Goal: Register for event/course

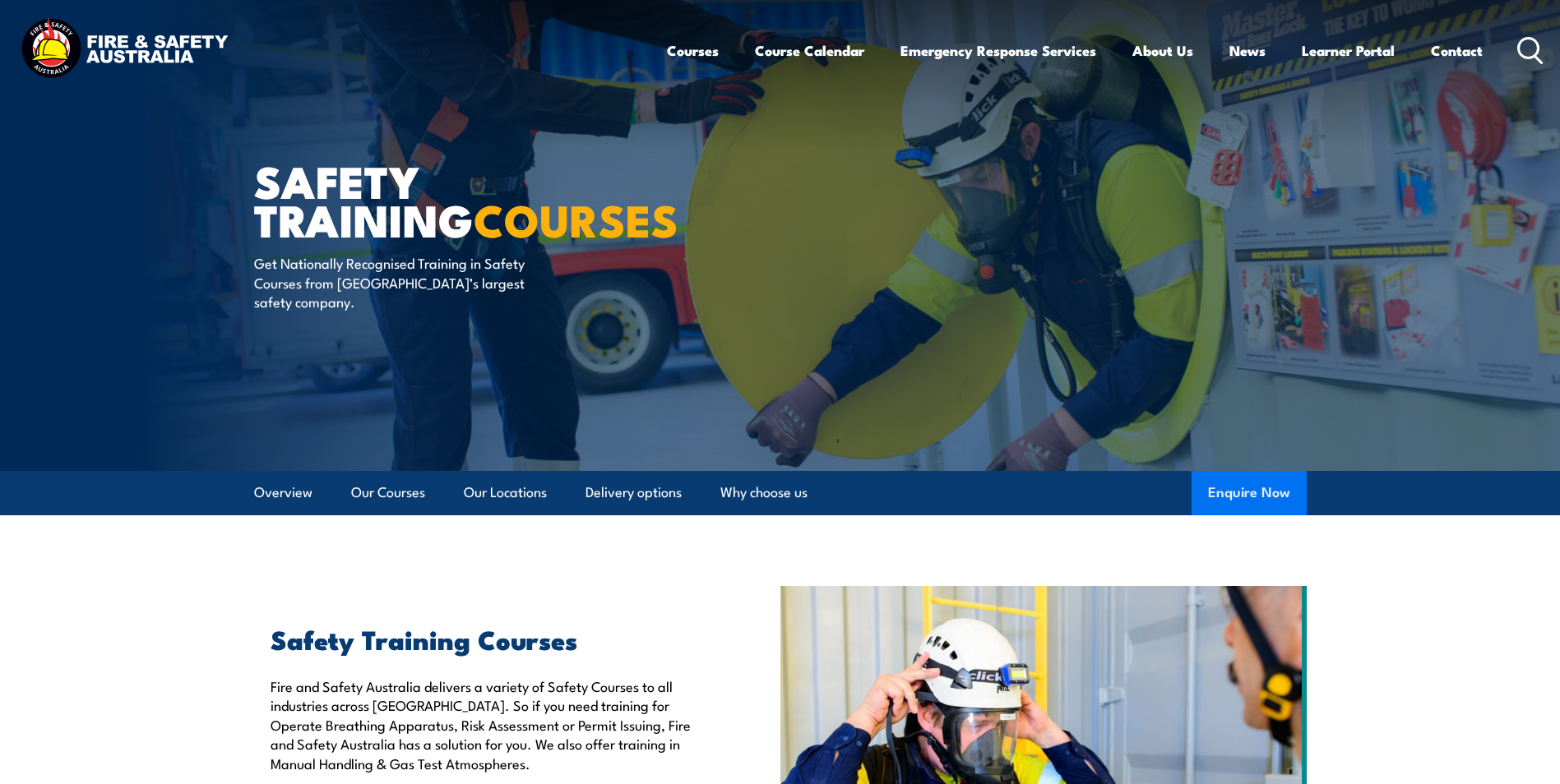
click at [1228, 486] on button "Enquire Now" at bounding box center [1249, 492] width 115 height 44
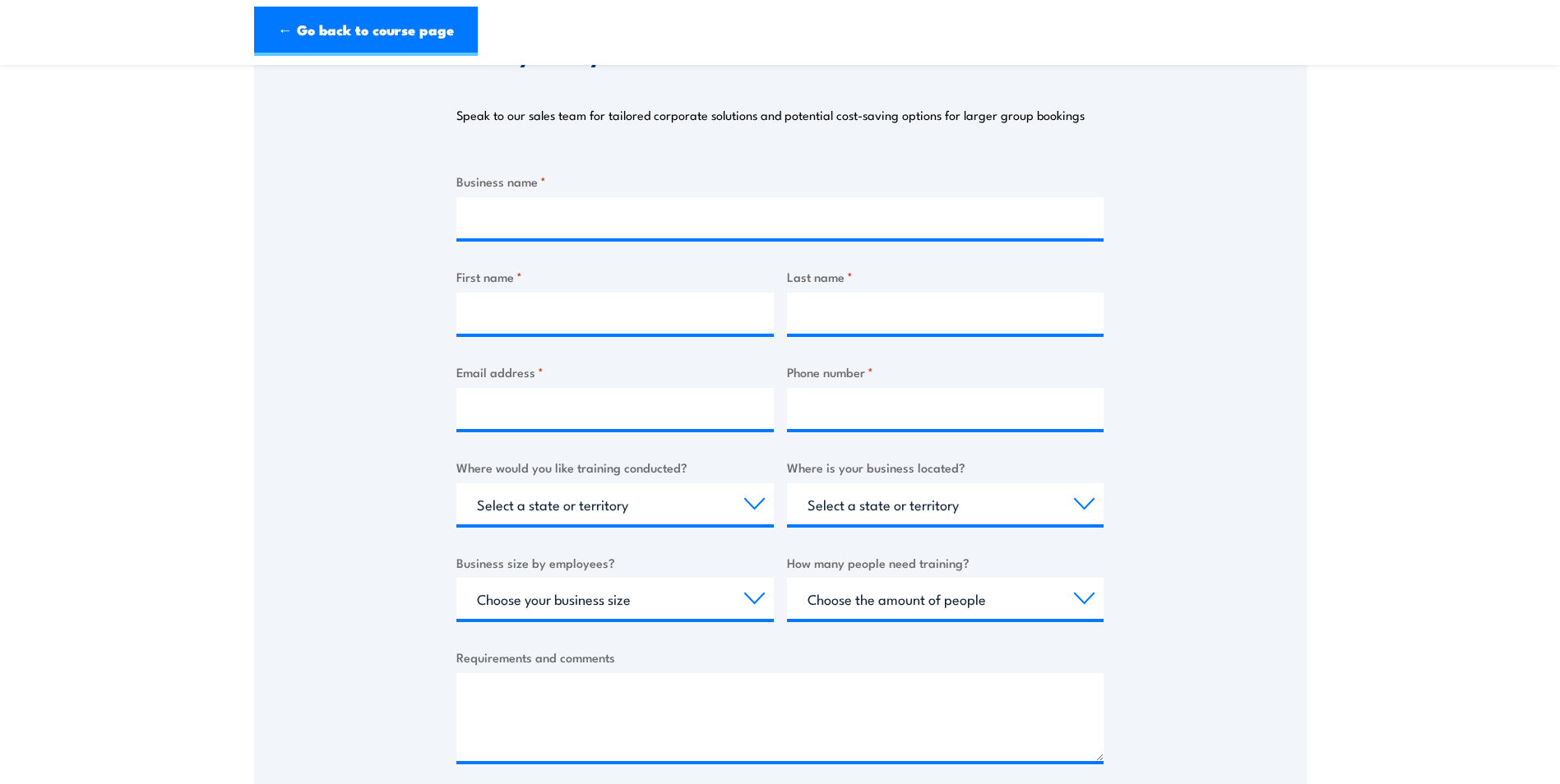
scroll to position [247, 0]
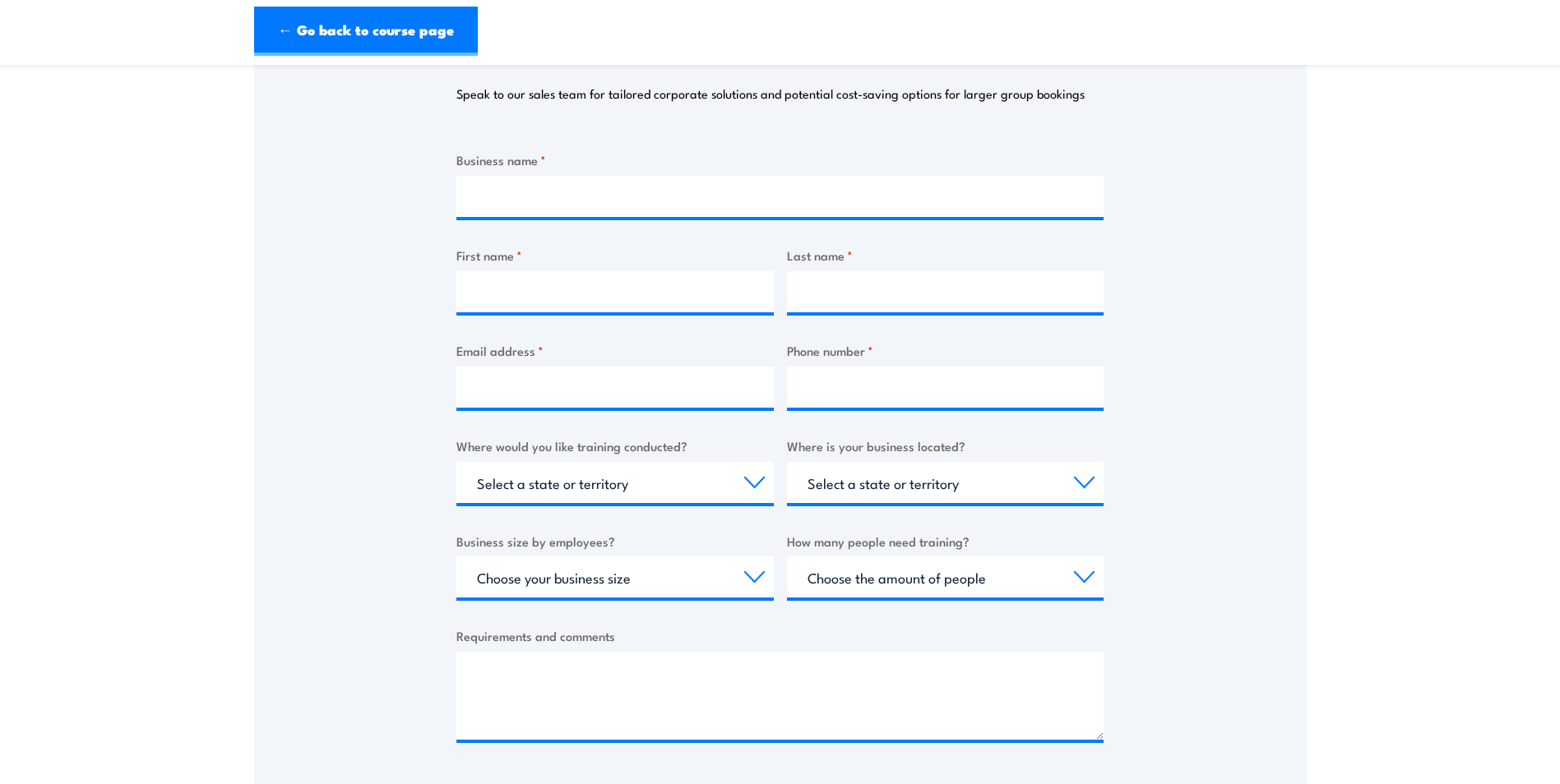
click at [615, 220] on div "Business name * First name * Last name * Email address * Phone number * Where w…" at bounding box center [779, 459] width 647 height 618
click at [513, 194] on input "Business name *" at bounding box center [779, 196] width 647 height 41
type input "ABC Heavy Engineering"
type input "greatbatchandrew2@gmail.com"
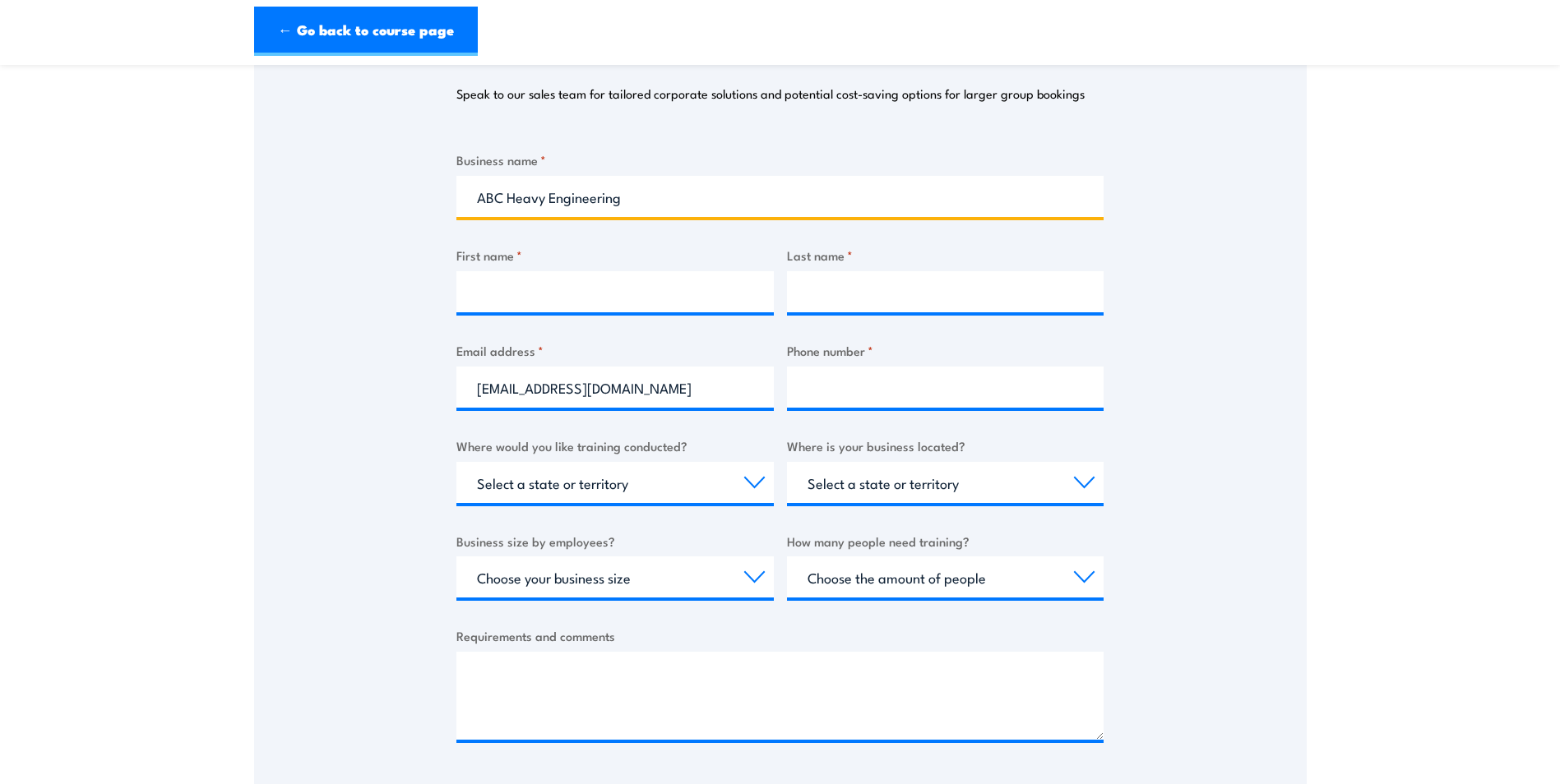
type input "ABC Heavy Engineering"
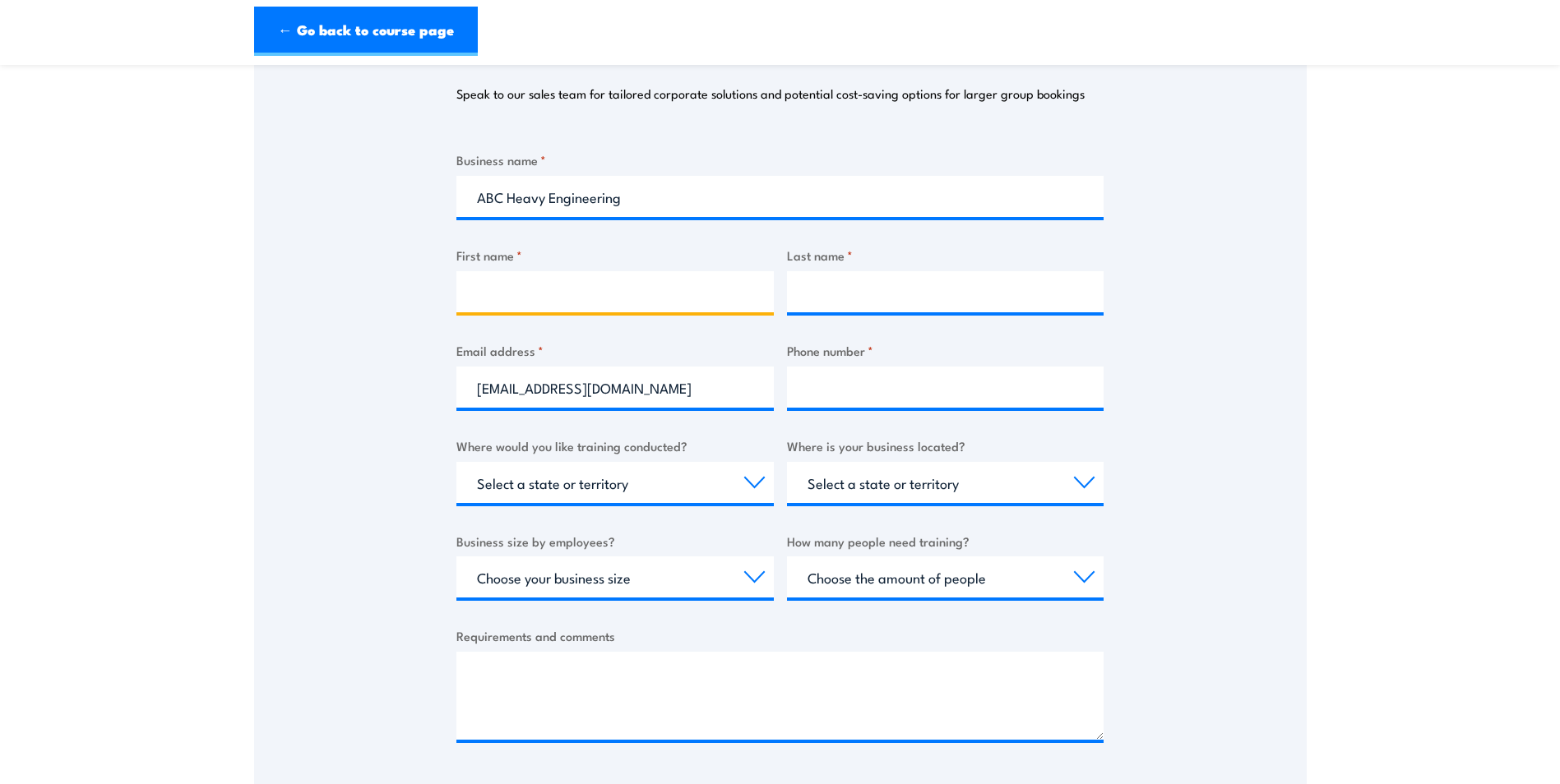
click at [538, 292] on input "First name *" at bounding box center [615, 292] width 318 height 41
type input "Tiffany"
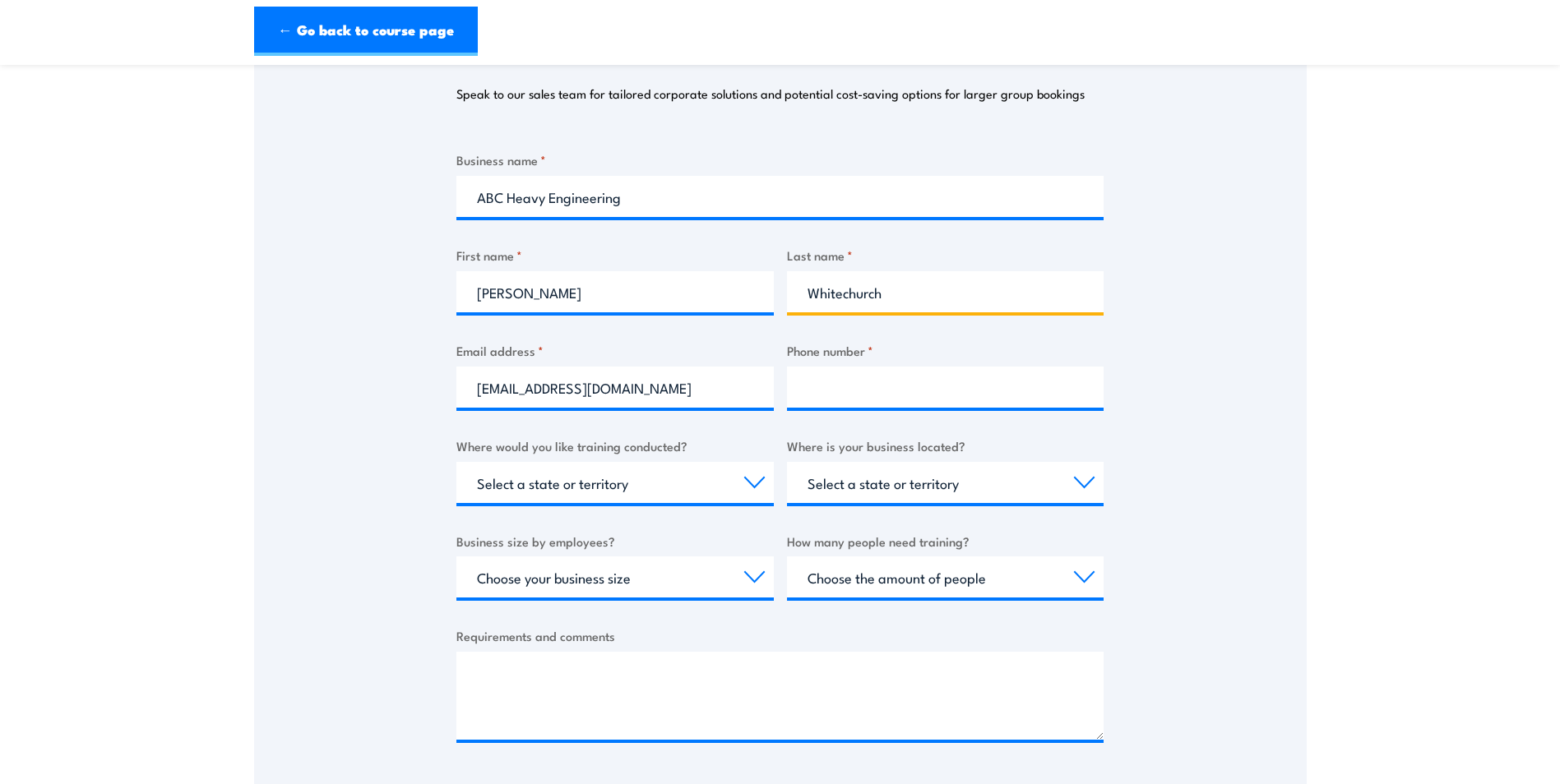
type input "Whitechurch"
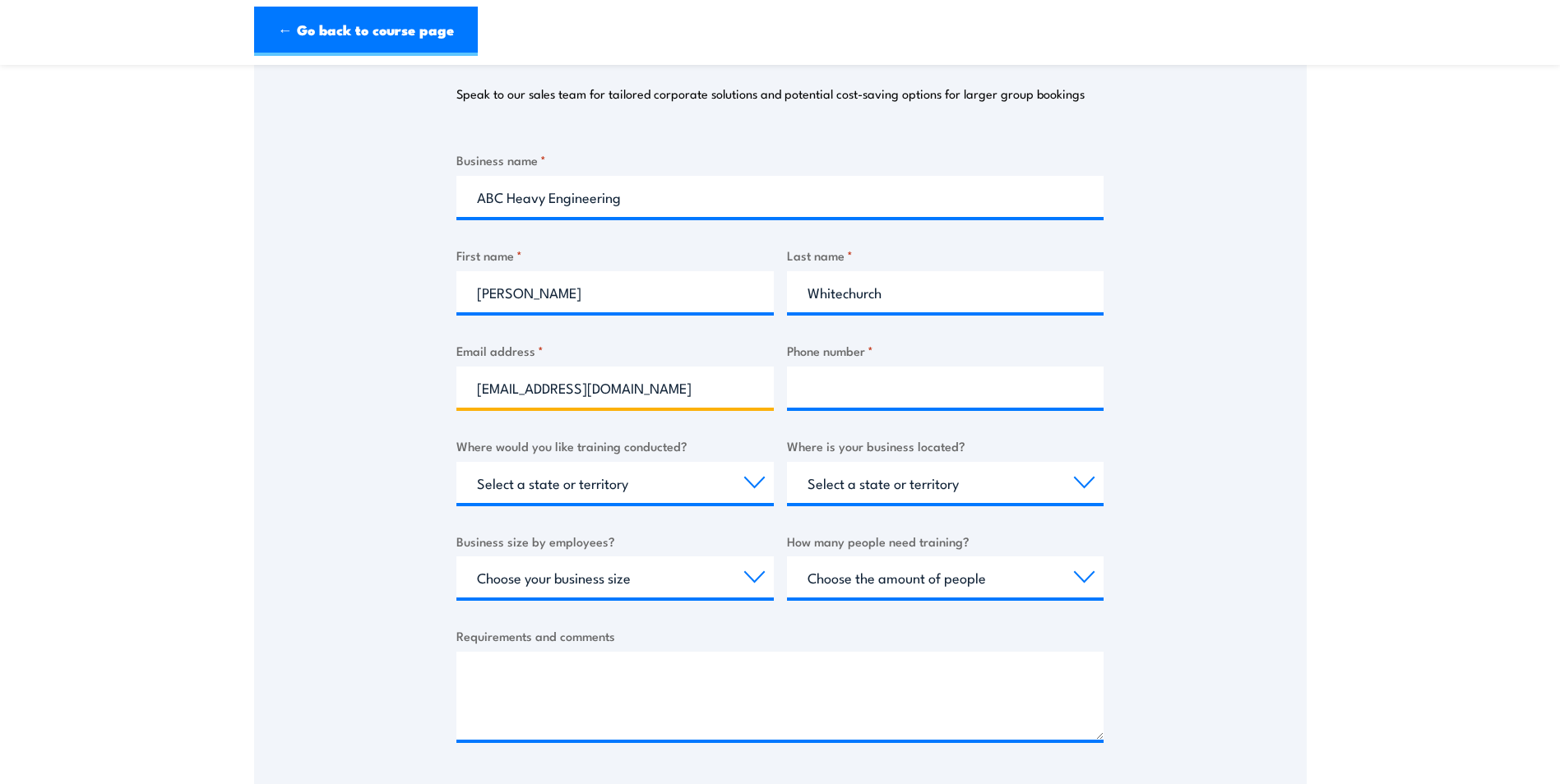
drag, startPoint x: 716, startPoint y: 391, endPoint x: 425, endPoint y: 387, distance: 291.0
click at [425, 387] on div "Thank you for your interest in this course. Speak to our sales team for tailore…" at bounding box center [780, 377] width 1052 height 821
type input "tiffany.whitechurch@abcheavy.com.au"
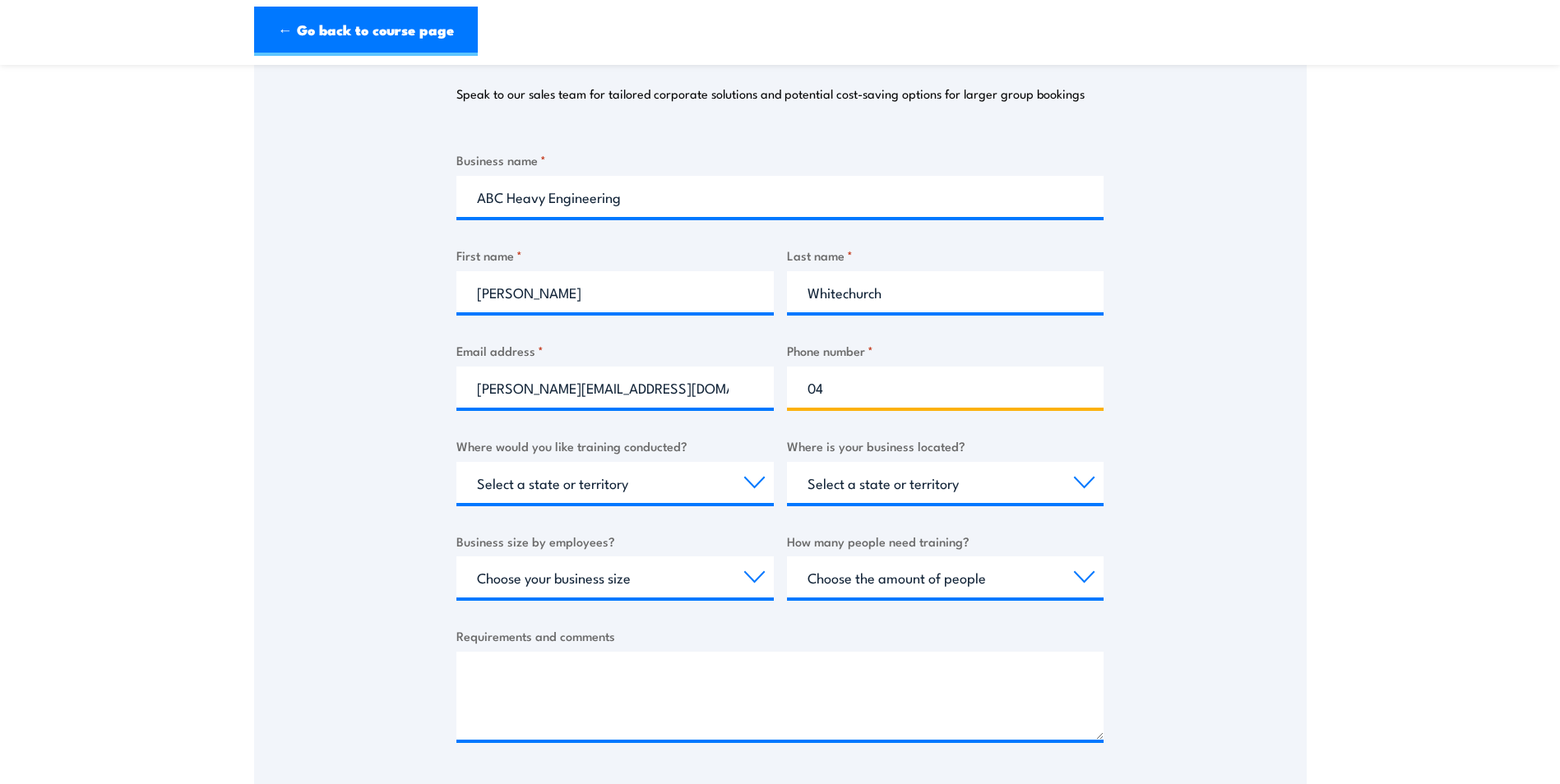
click at [867, 393] on input "04" at bounding box center [946, 388] width 318 height 41
type input "0497 329 362"
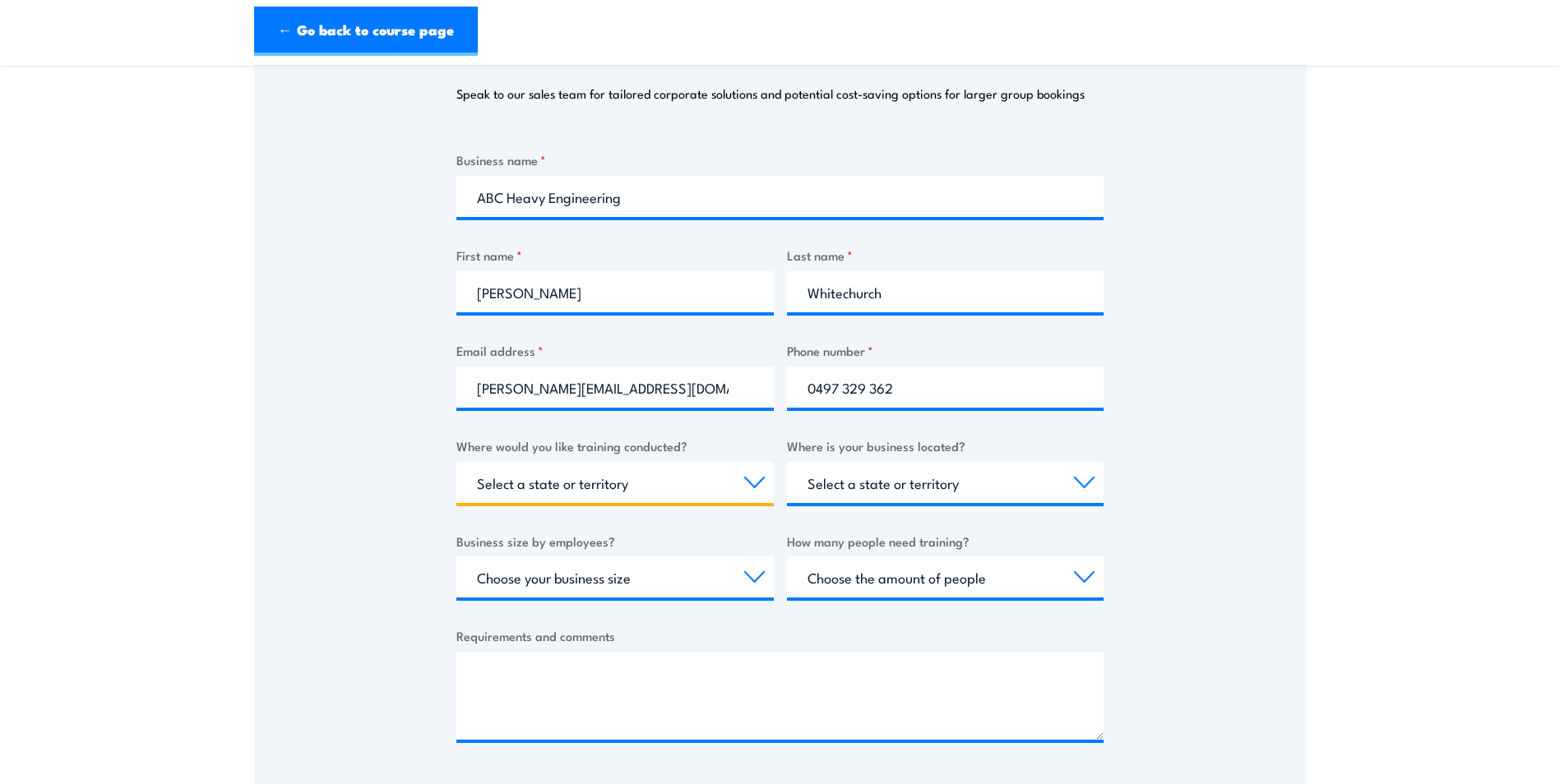
click at [627, 484] on select "Select a state or territory Nationally - multiple locations QLD NSW VIC SA ACT …" at bounding box center [615, 483] width 318 height 41
select select "QLD"
click at [456, 462] on select "Select a state or territory Nationally - multiple locations QLD NSW VIC SA ACT …" at bounding box center [615, 483] width 318 height 41
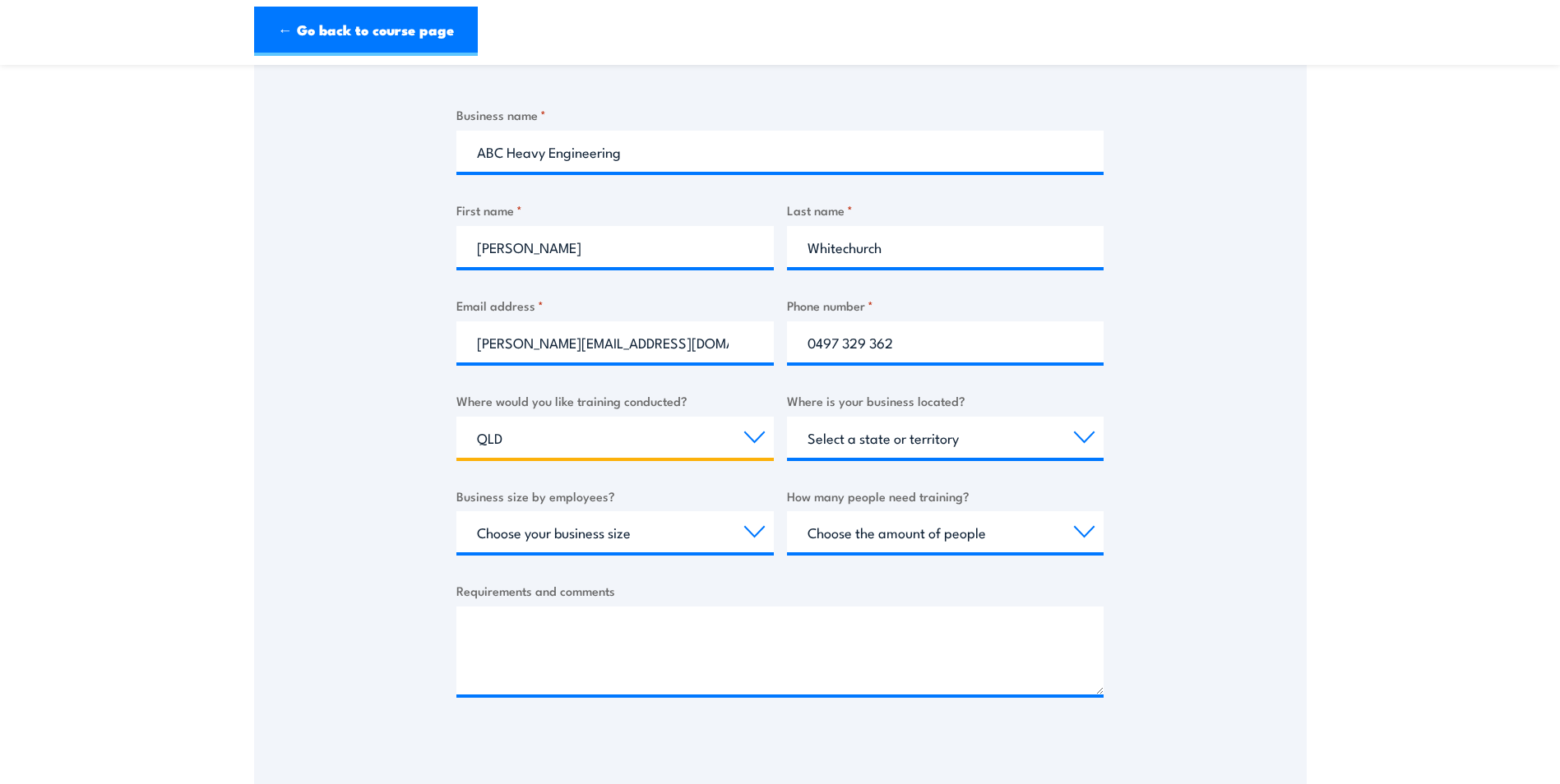
scroll to position [328, 0]
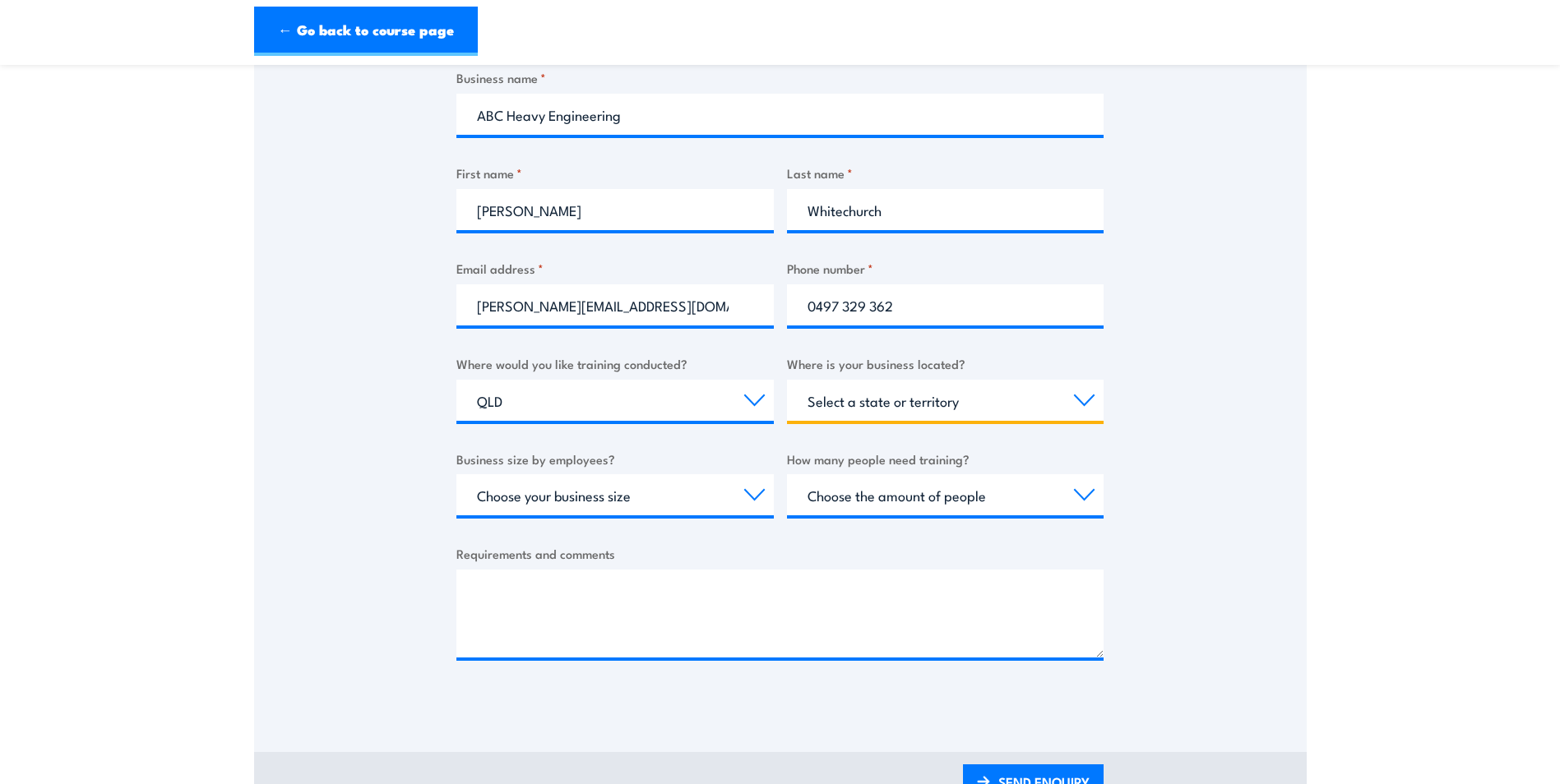
click at [930, 402] on select "Select a state or territory QLD NSW VIC SA ACT WA TAS NT" at bounding box center [946, 400] width 318 height 41
click at [787, 379] on select "Select a state or territory QLD NSW VIC SA ACT WA TAS NT" at bounding box center [946, 400] width 318 height 41
click at [904, 396] on select "Select a state or territory QLD NSW VIC SA ACT WA TAS NT" at bounding box center [946, 400] width 318 height 41
select select "QLD"
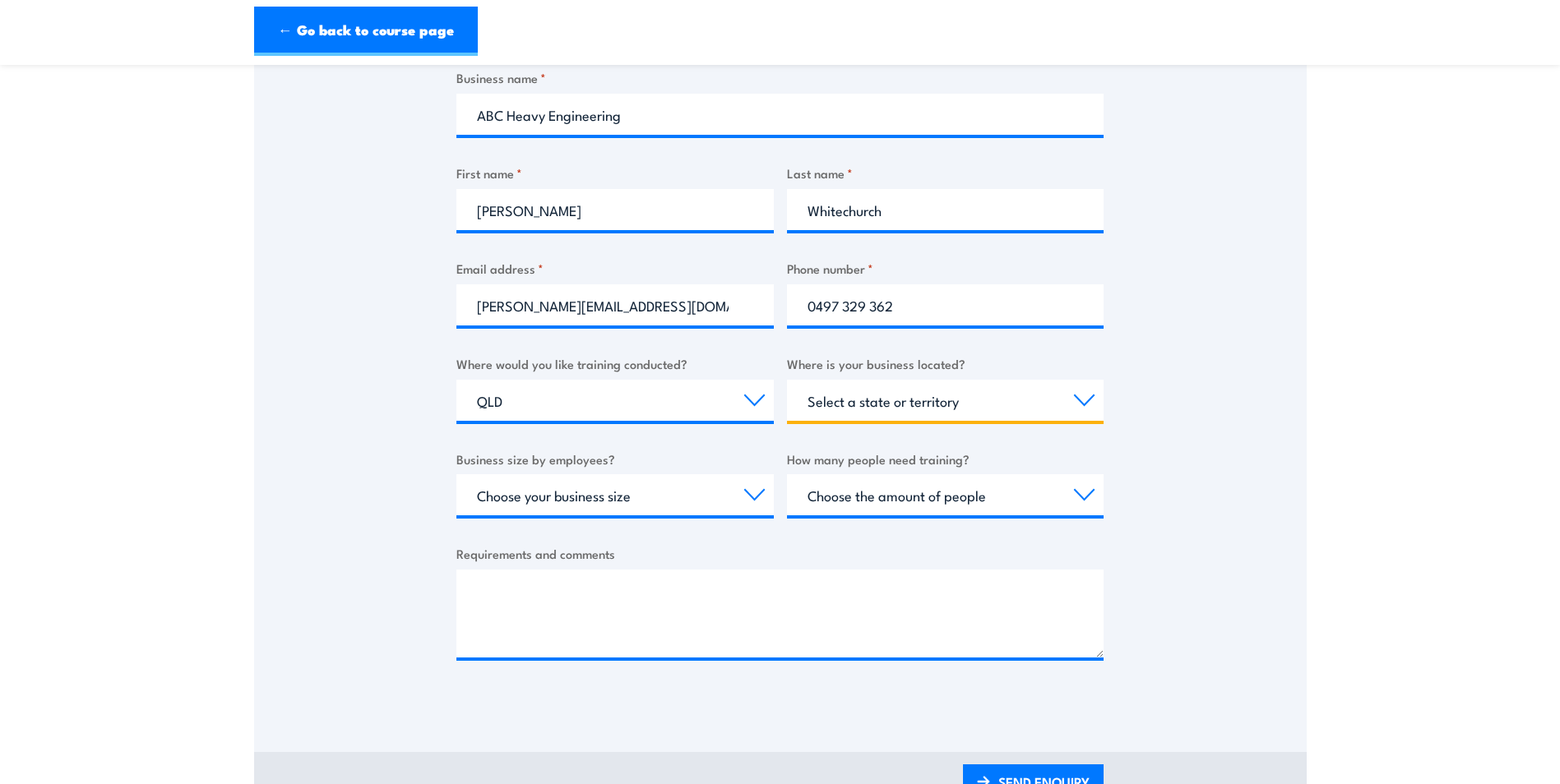
click at [787, 379] on select "Select a state or territory QLD NSW VIC SA ACT WA TAS NT" at bounding box center [946, 400] width 318 height 41
click at [615, 497] on select "Choose your business size 1 to 19 20 to 199 200+" at bounding box center [615, 495] width 318 height 41
select select "20 to 199"
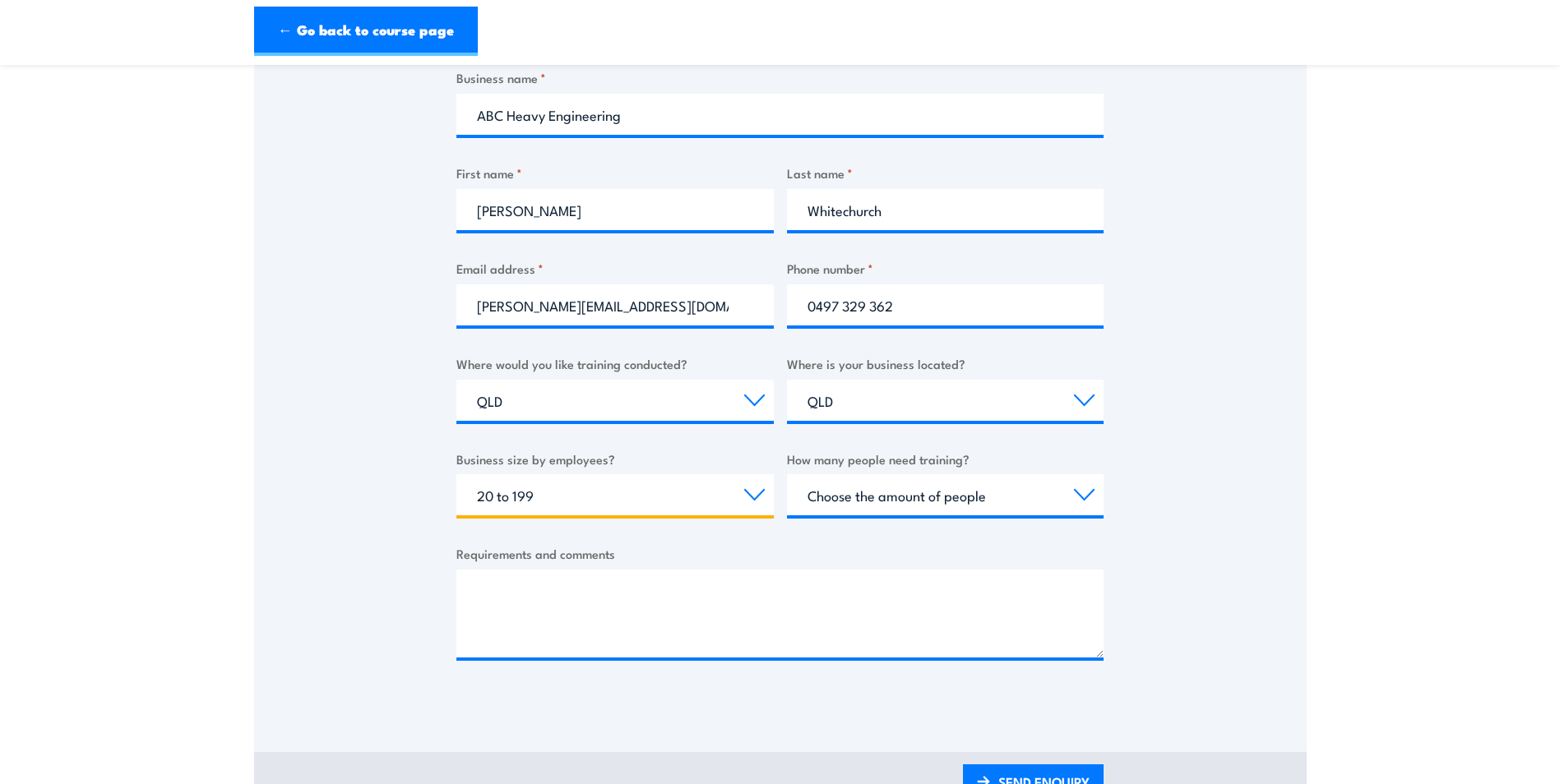
click at [456, 475] on select "Choose your business size 1 to 19 20 to 199 200+" at bounding box center [615, 495] width 318 height 41
click at [951, 490] on select "Choose the amount of people 1 to 4 5 to 19 20+" at bounding box center [946, 495] width 318 height 41
select select "1 to 4"
click at [787, 475] on select "Choose the amount of people 1 to 4 5 to 19 20+" at bounding box center [946, 495] width 318 height 41
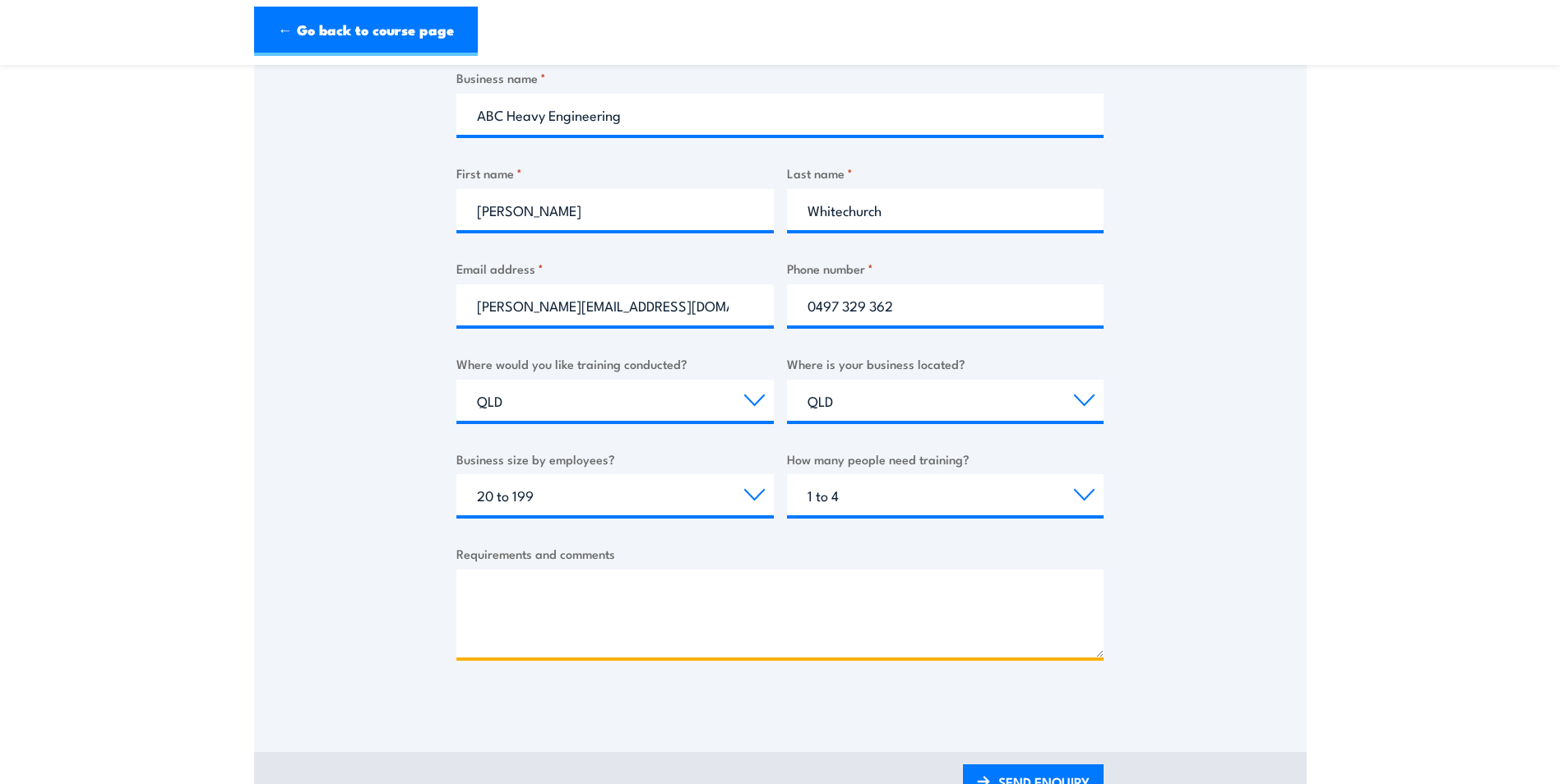
click at [548, 600] on textarea "Requirements and comments" at bounding box center [779, 614] width 647 height 88
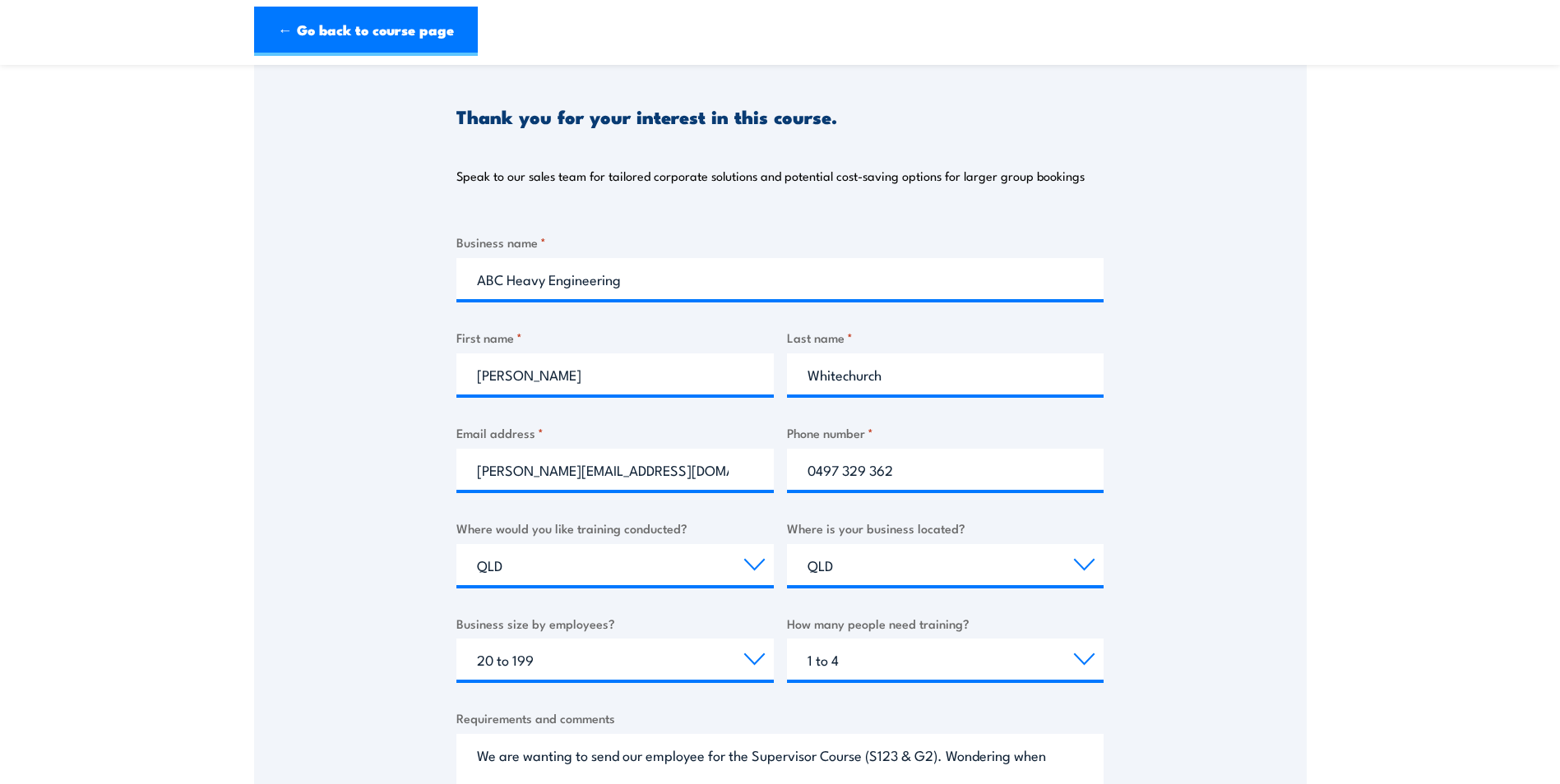
scroll to position [0, 0]
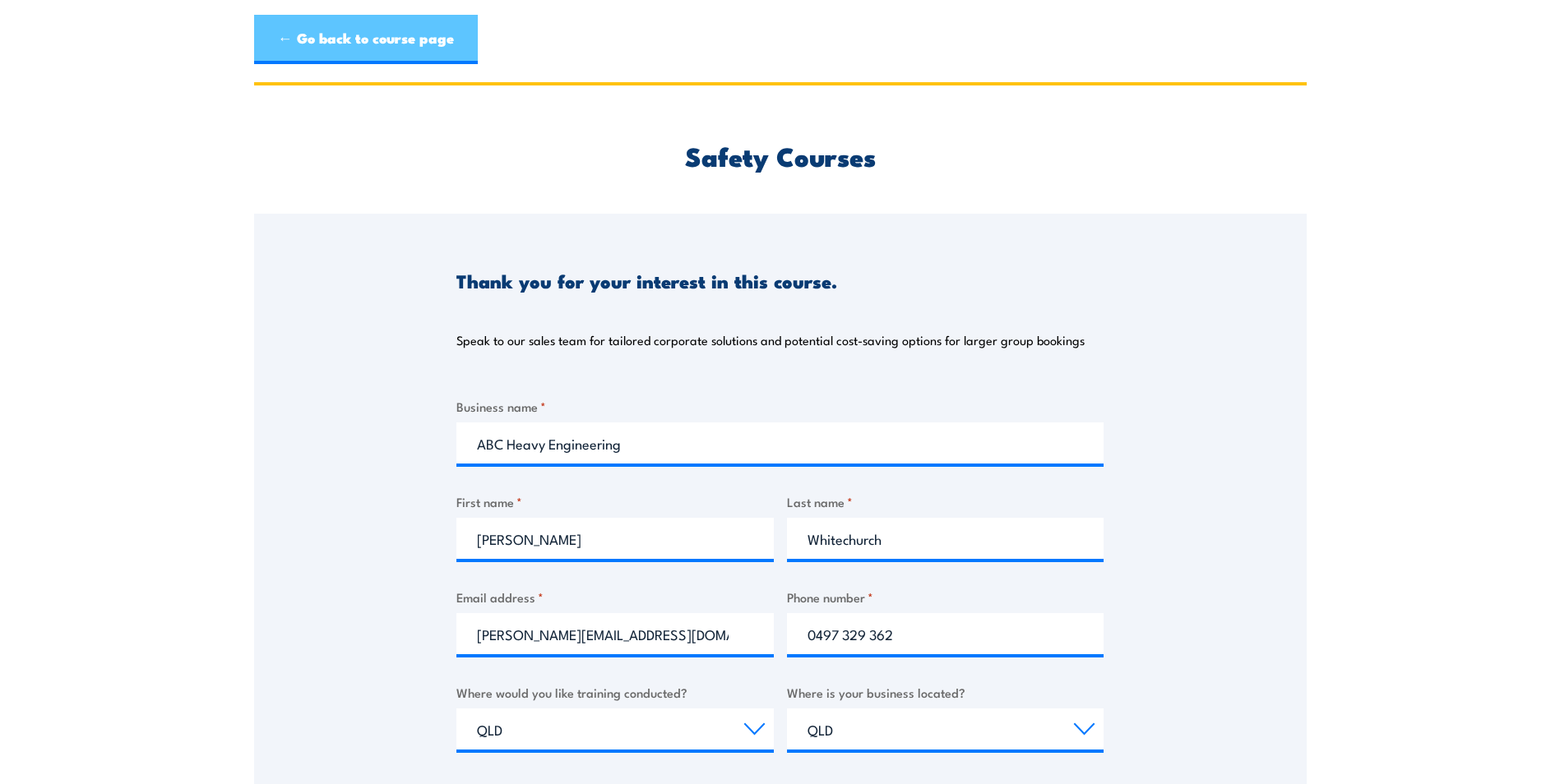
type textarea "We are wanting to send our employee for the Supervisor Course (S123 & G2). Wond…"
click at [337, 30] on link "← Go back to course page" at bounding box center [365, 39] width 223 height 49
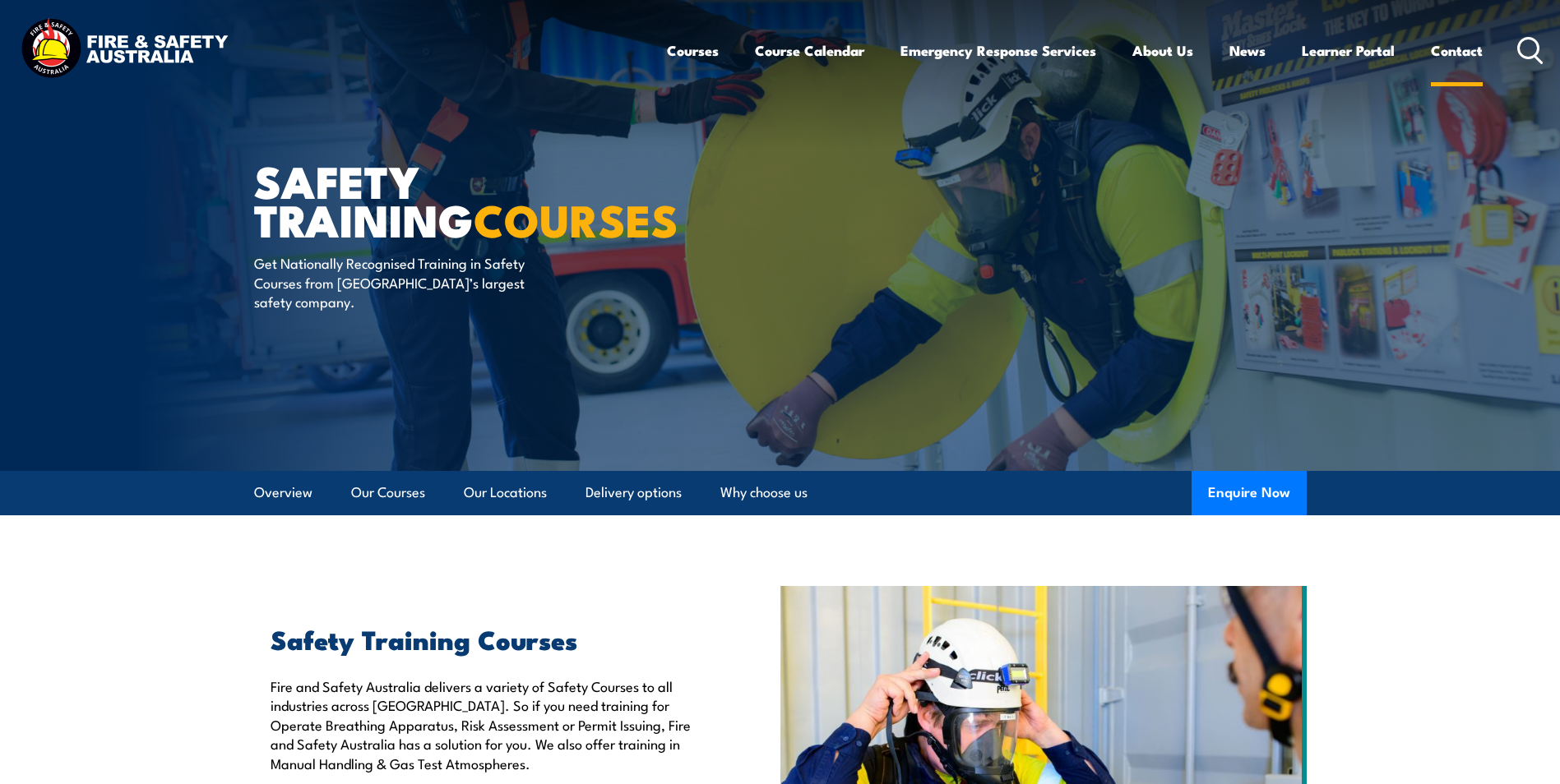
click at [1463, 52] on link "Contact" at bounding box center [1457, 50] width 52 height 44
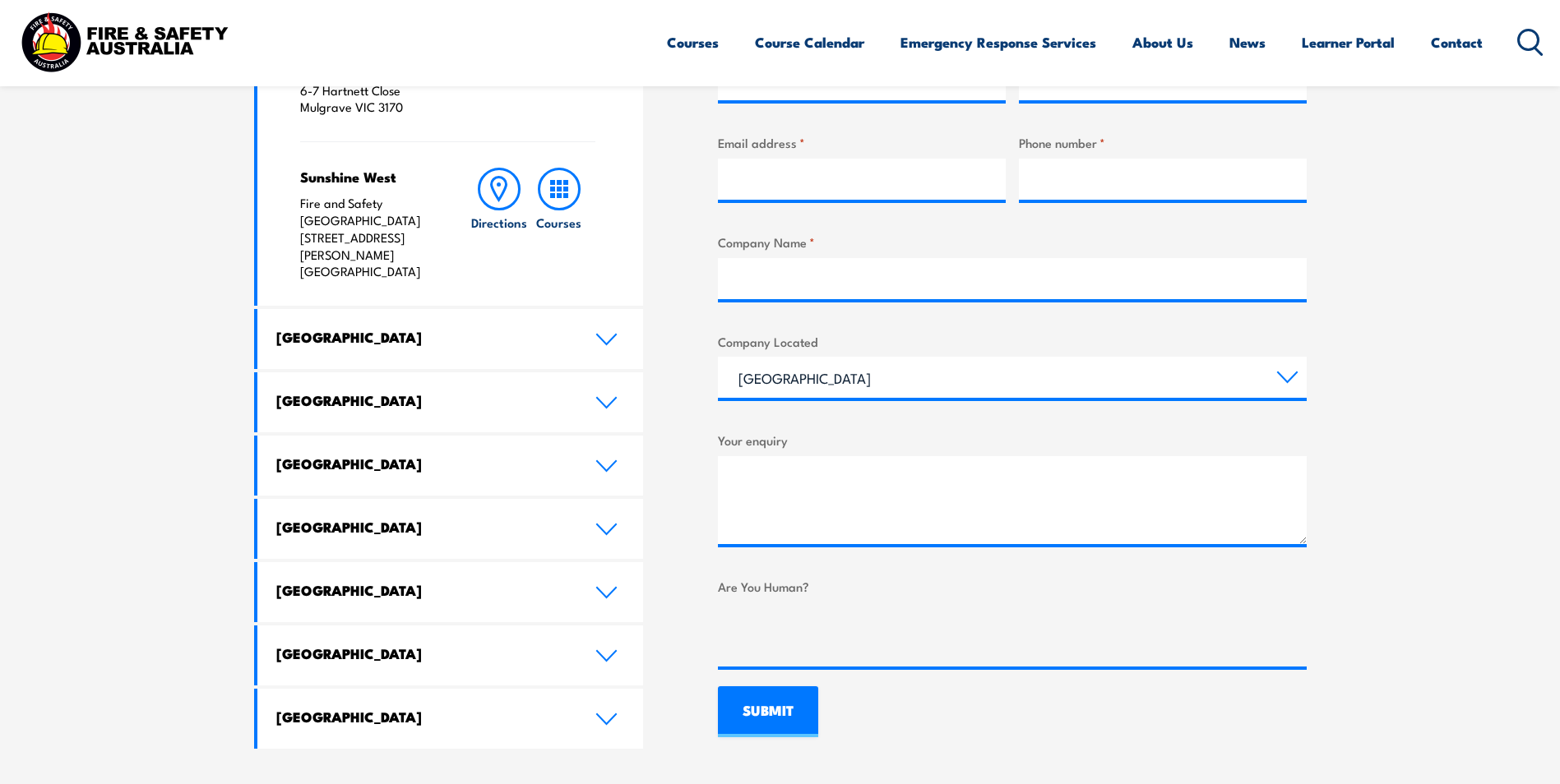
scroll to position [739, 0]
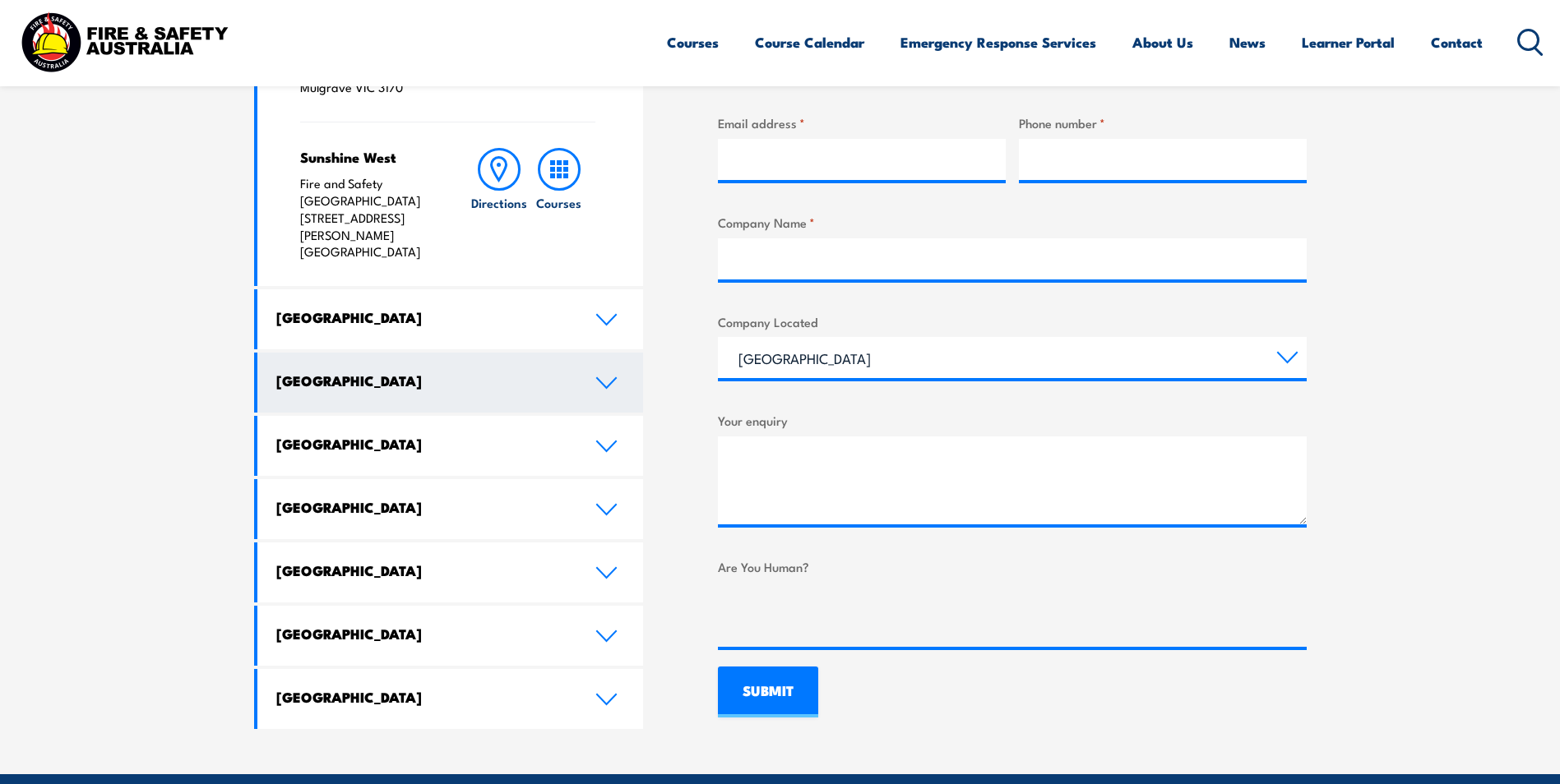
click at [397, 353] on link "Queensland" at bounding box center [451, 382] width 387 height 60
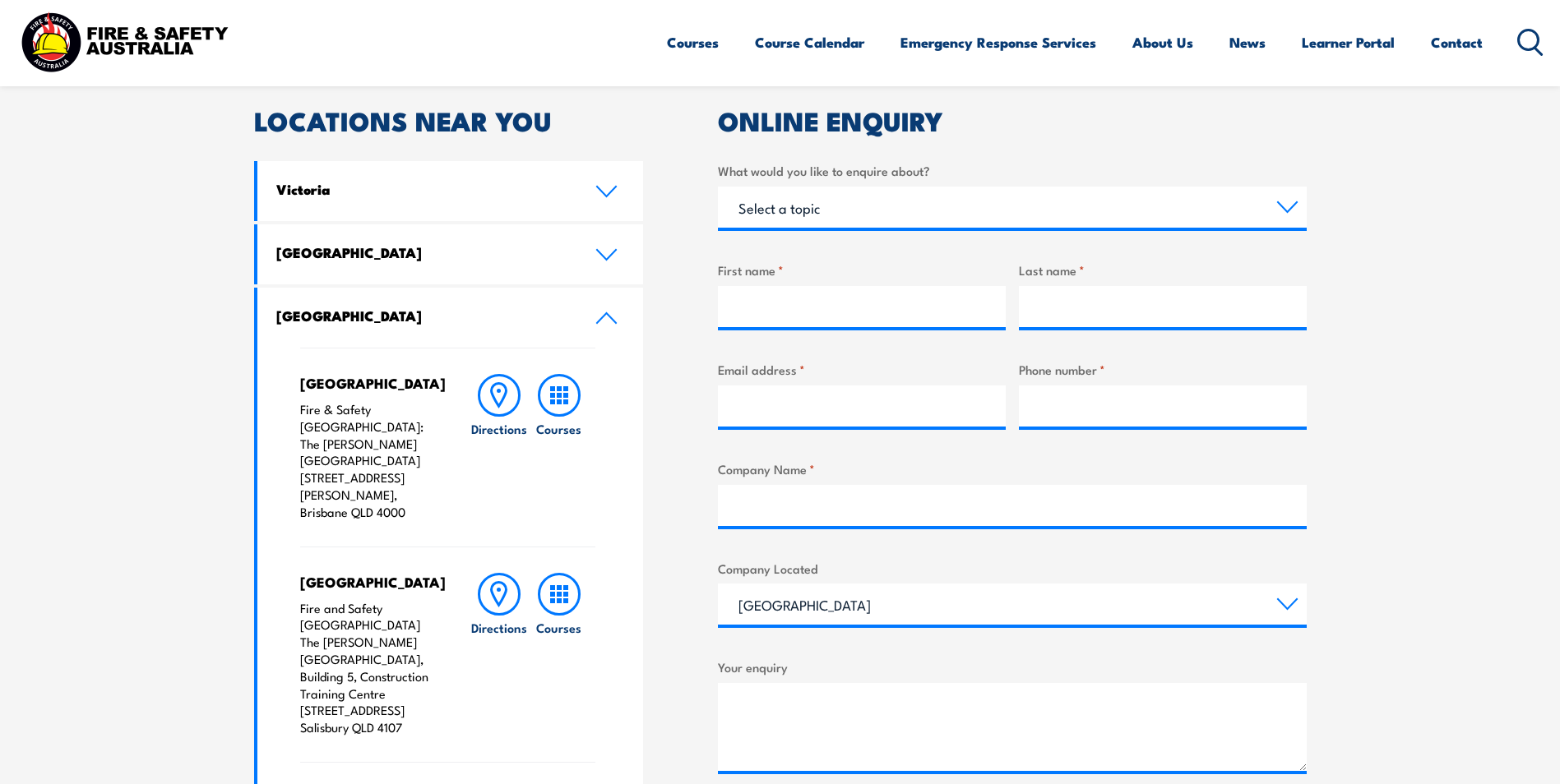
scroll to position [0, 0]
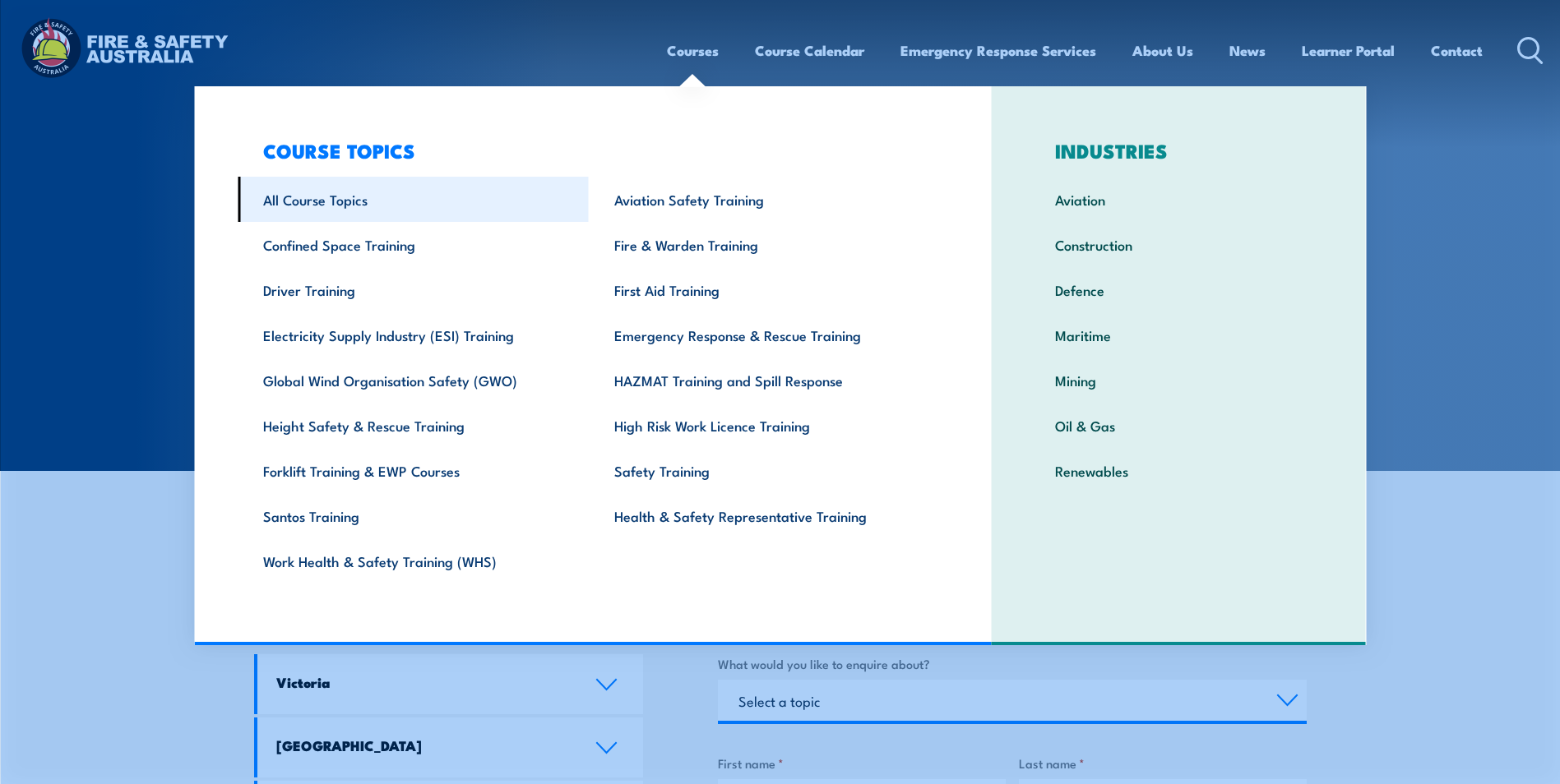
click at [317, 192] on link "All Course Topics" at bounding box center [413, 199] width 351 height 45
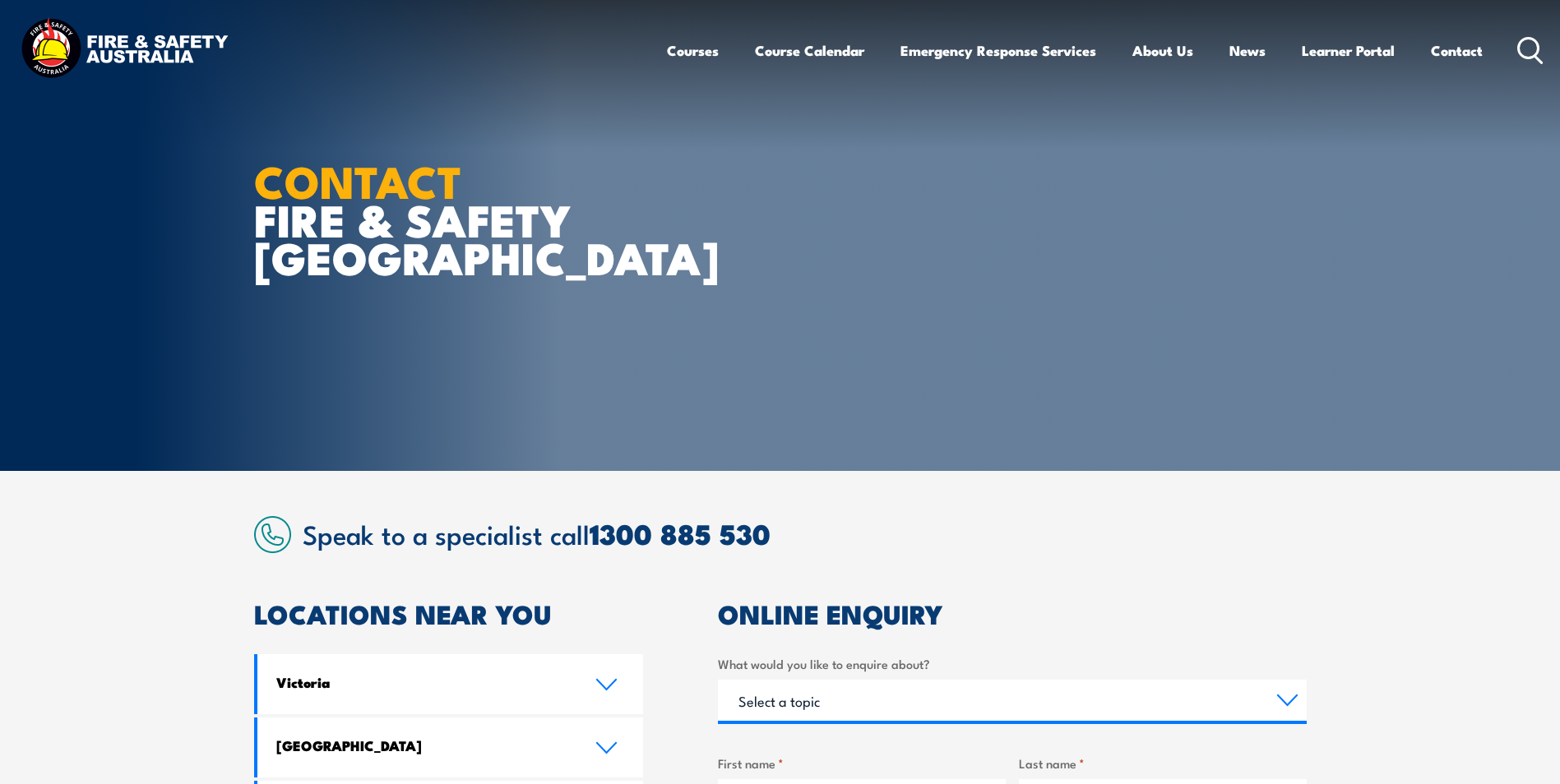
click at [1536, 44] on icon at bounding box center [1529, 50] width 26 height 27
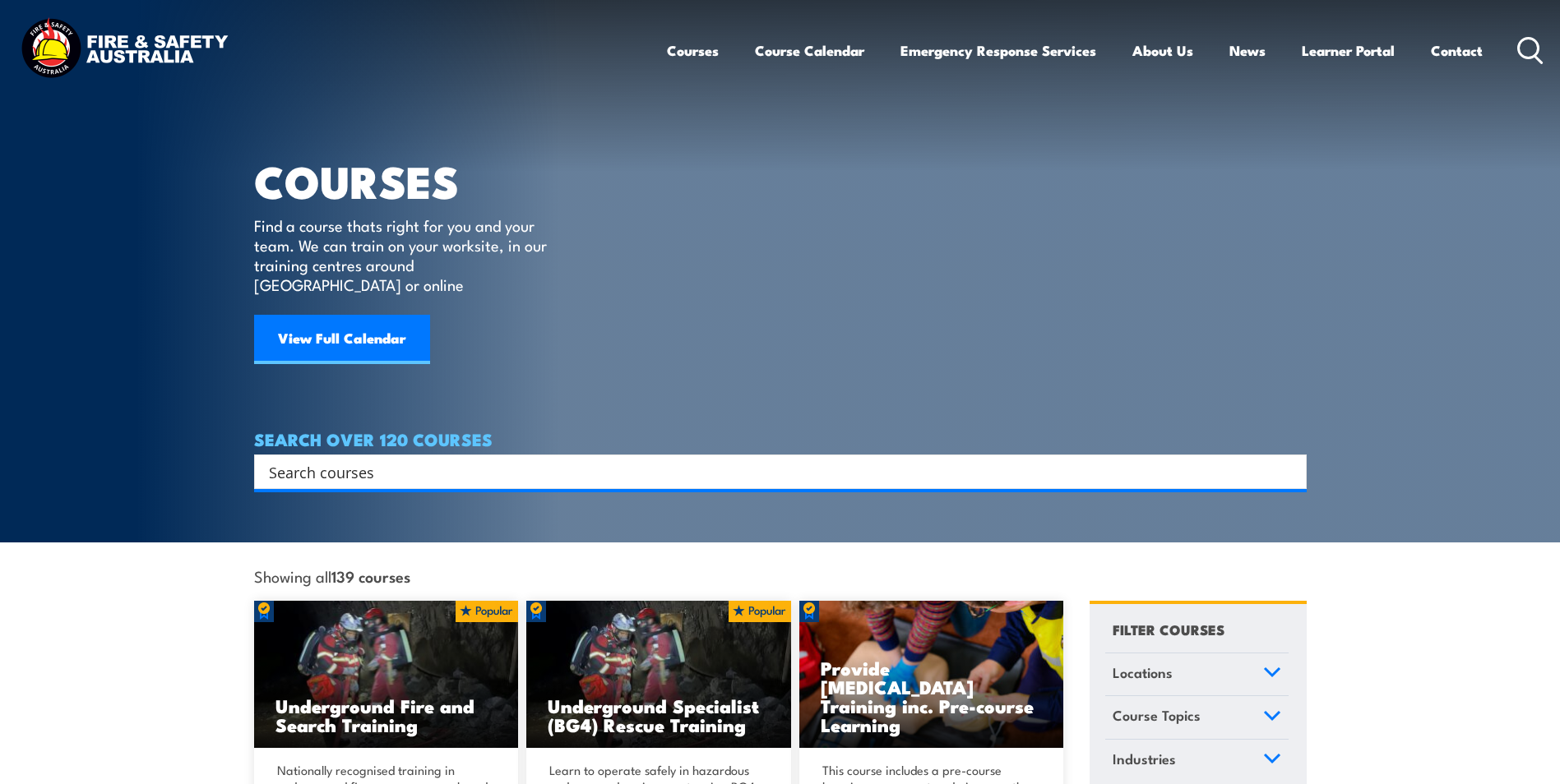
click at [458, 459] on input "Search input" at bounding box center [770, 471] width 1002 height 24
type input "Supervisor"
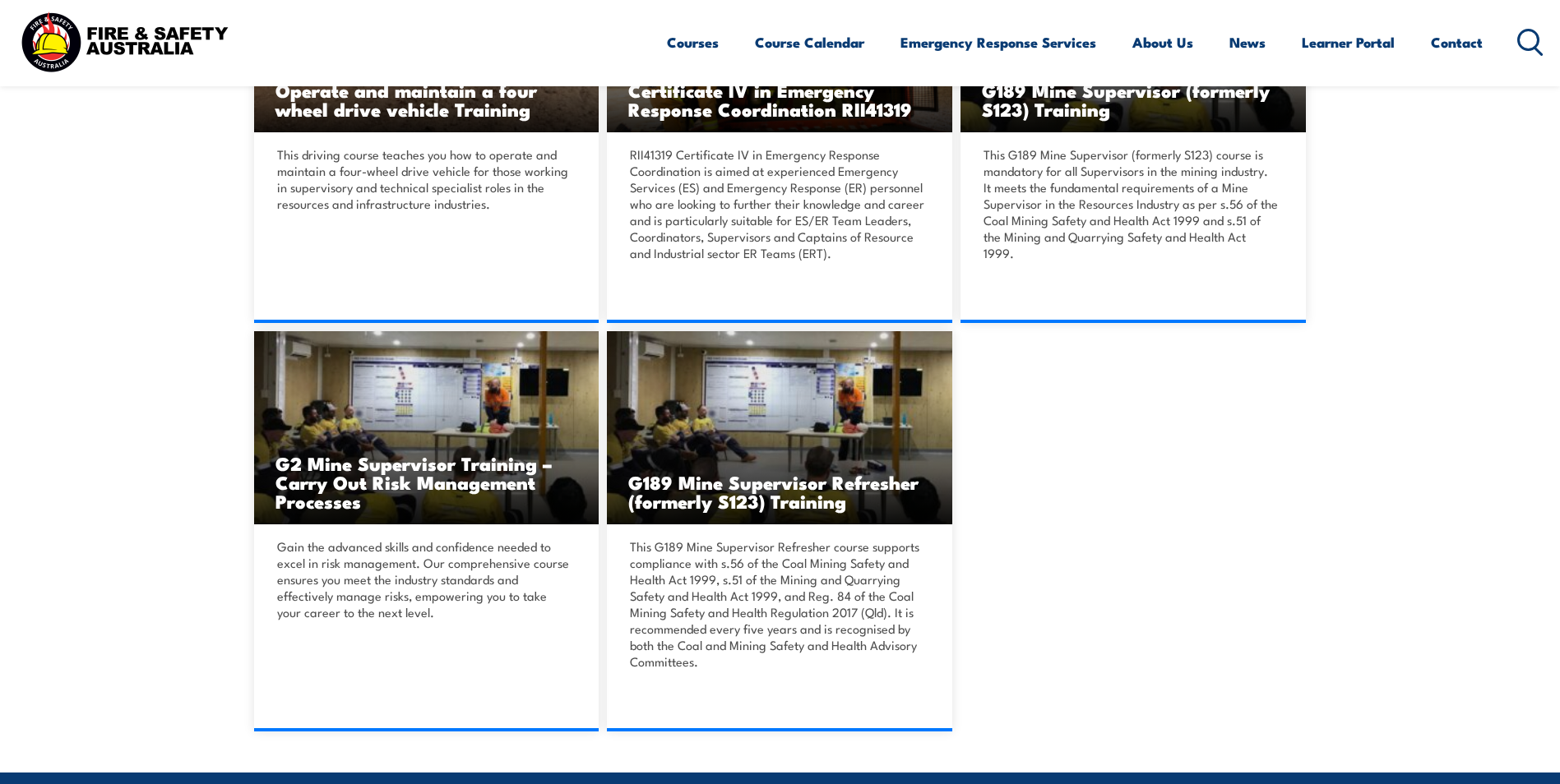
scroll to position [493, 0]
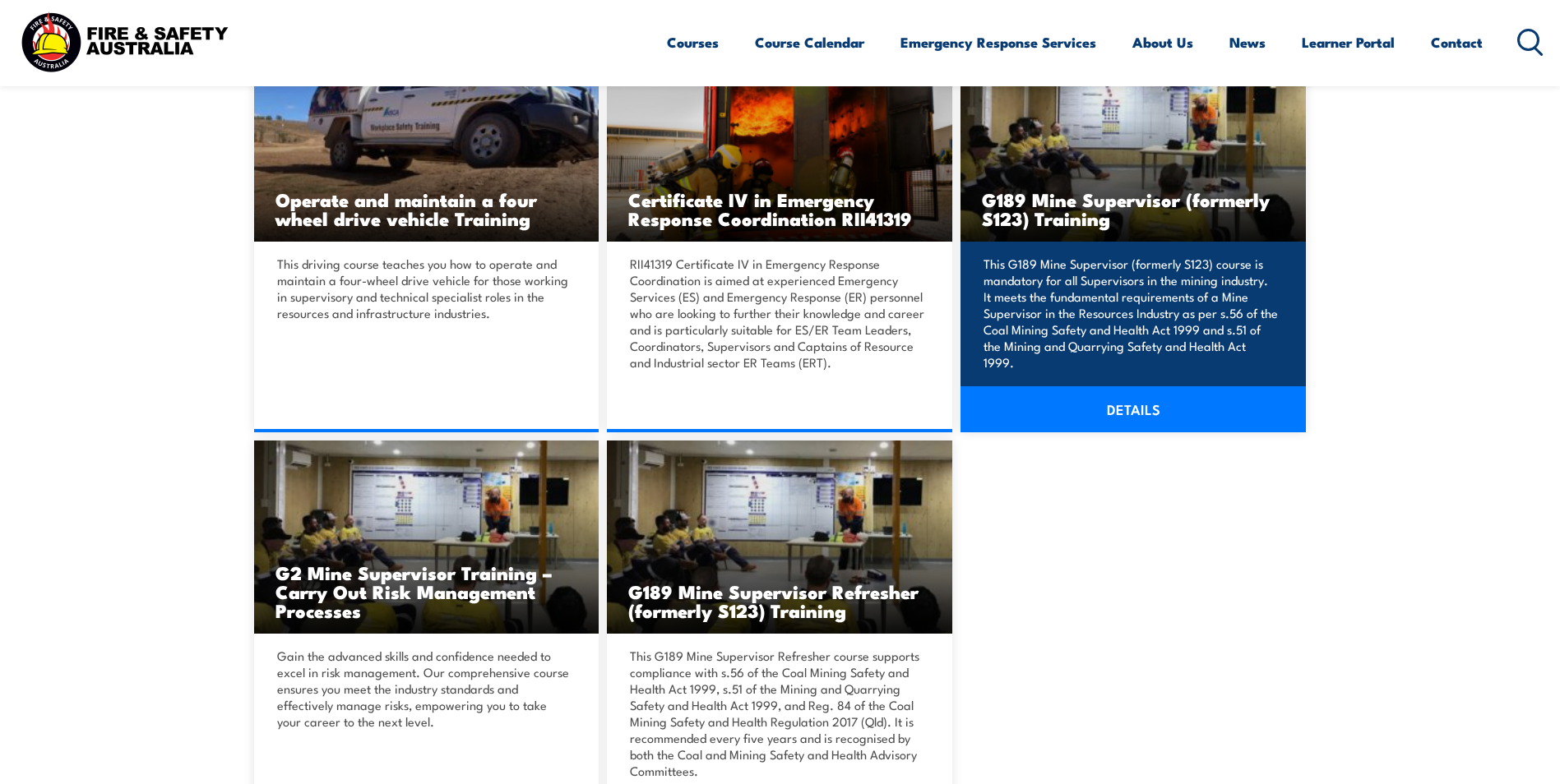
click at [1140, 414] on link "DETAILS" at bounding box center [1133, 409] width 346 height 46
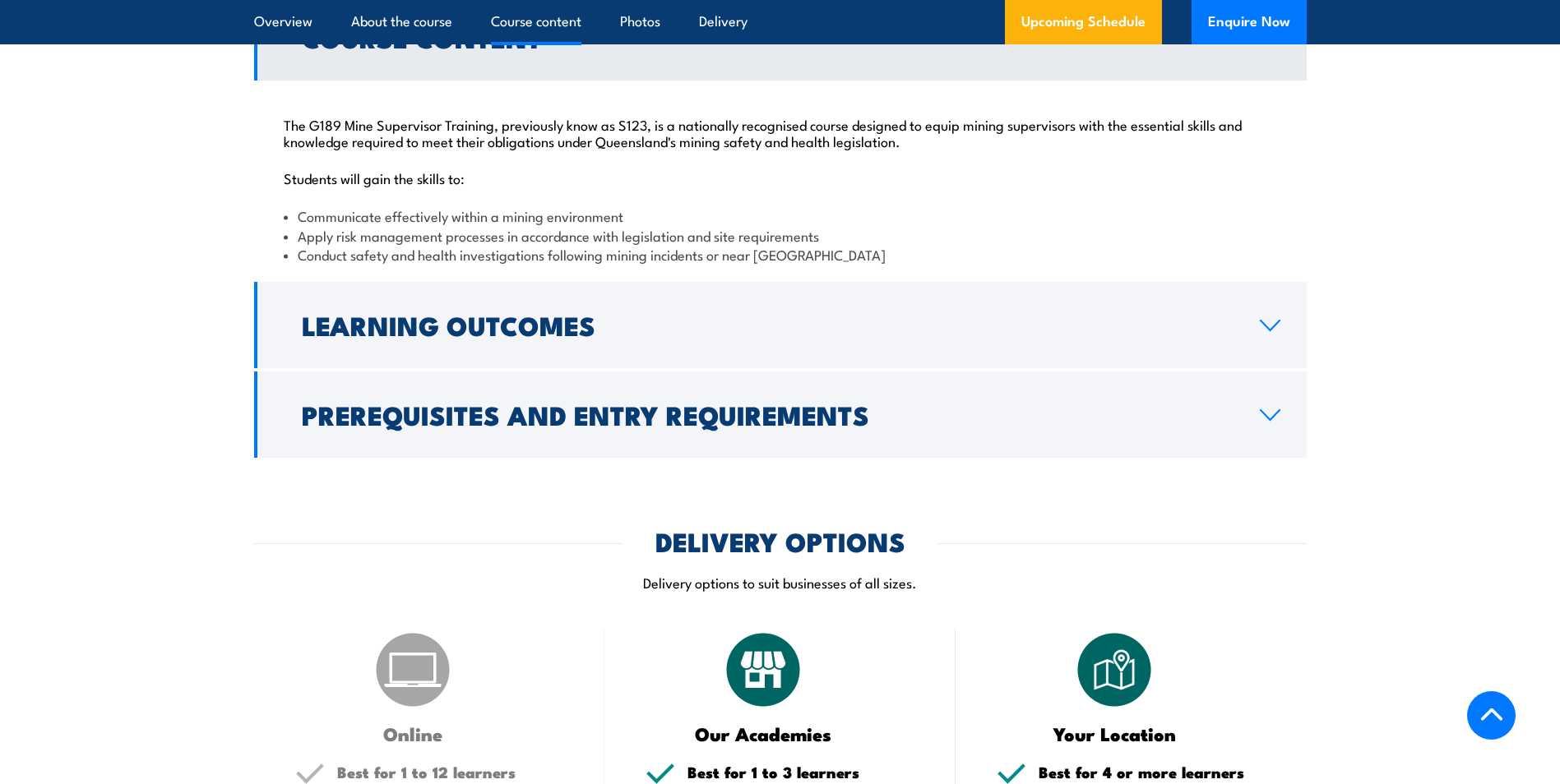
scroll to position [1643, 0]
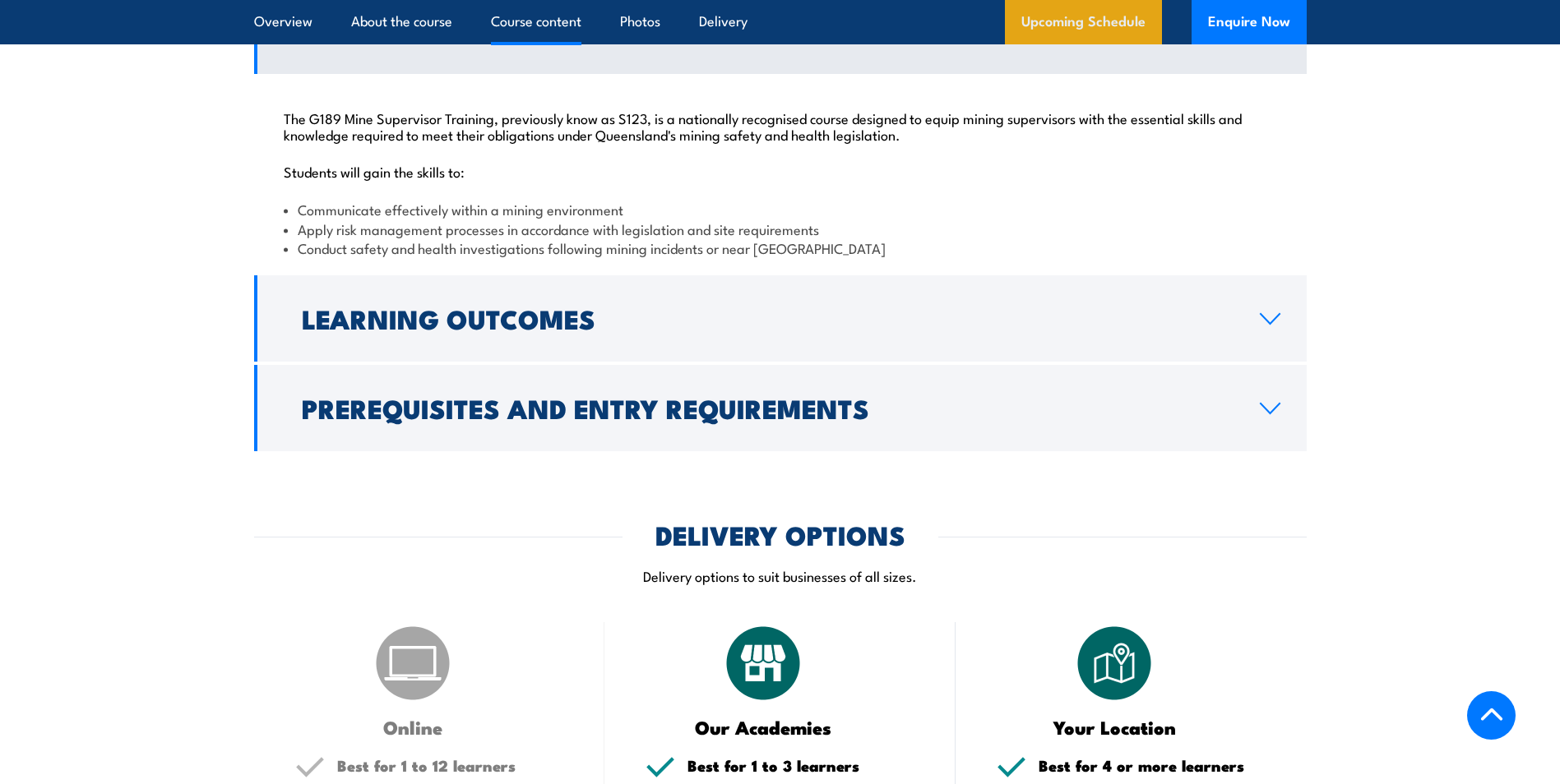
click at [1089, 39] on link "Upcoming Schedule" at bounding box center [1082, 22] width 157 height 44
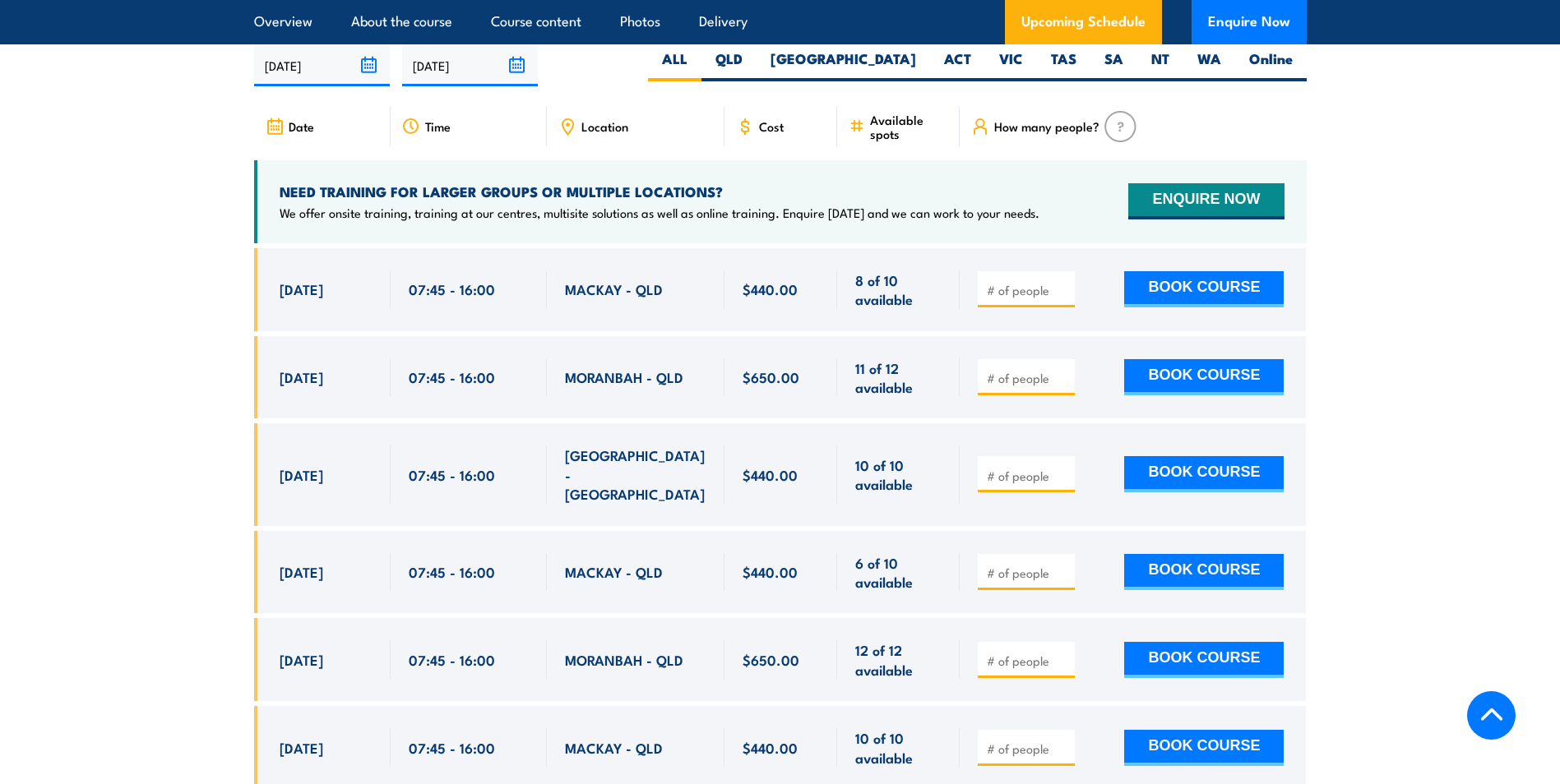
scroll to position [2881, 0]
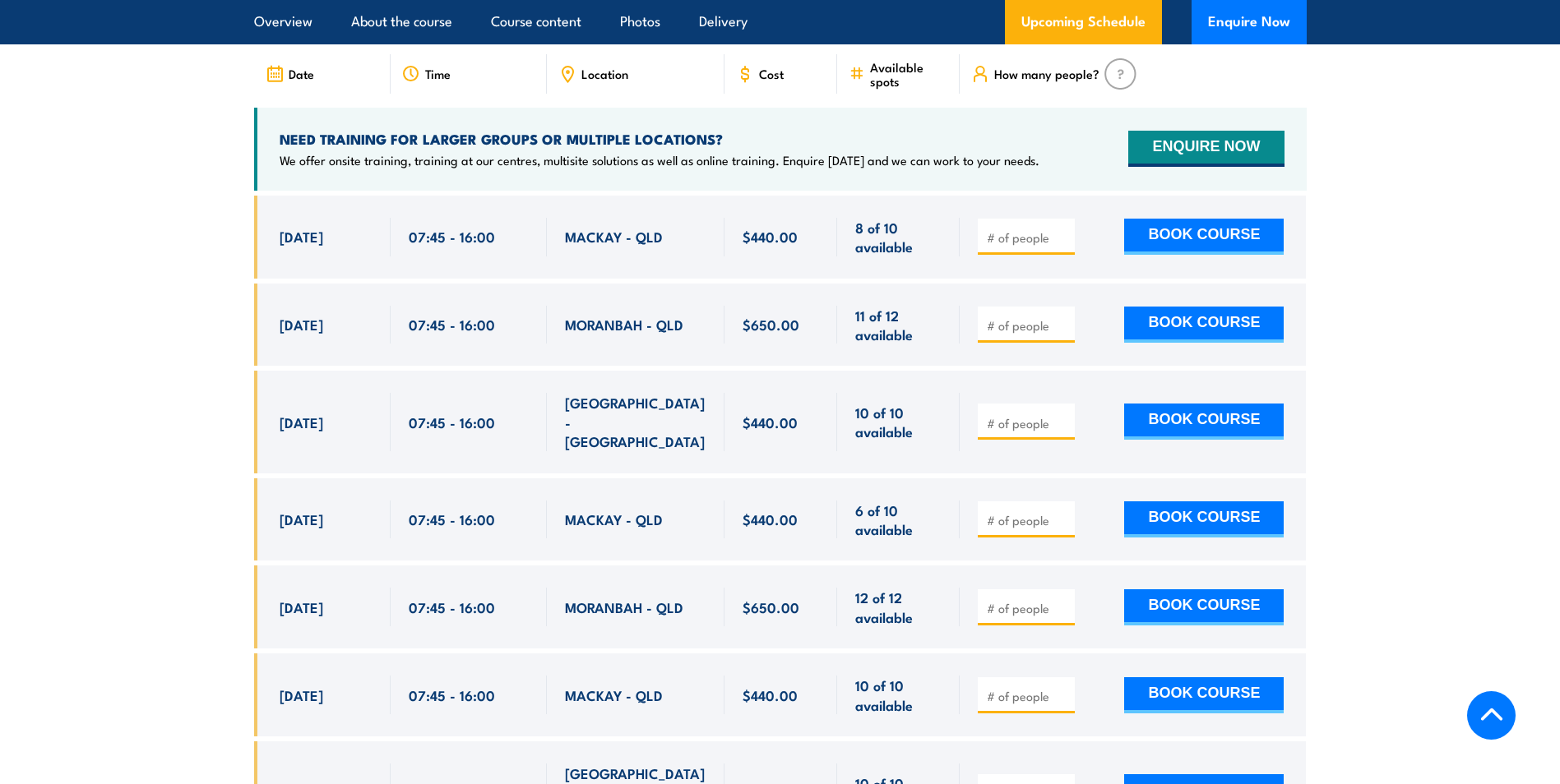
click at [1025, 318] on input "number" at bounding box center [1028, 326] width 83 height 16
type input "1"
